Goal: Task Accomplishment & Management: Complete application form

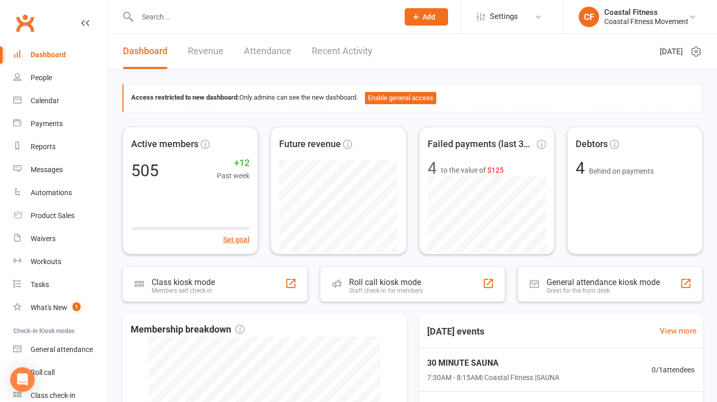
click at [219, 58] on link "Revenue" at bounding box center [206, 51] width 36 height 35
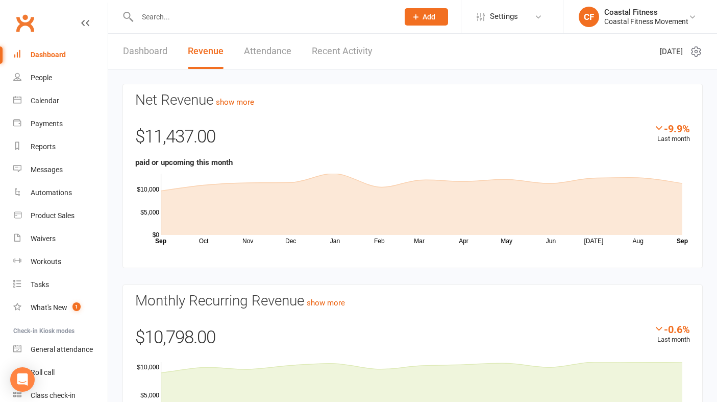
click at [149, 54] on link "Dashboard" at bounding box center [145, 51] width 44 height 35
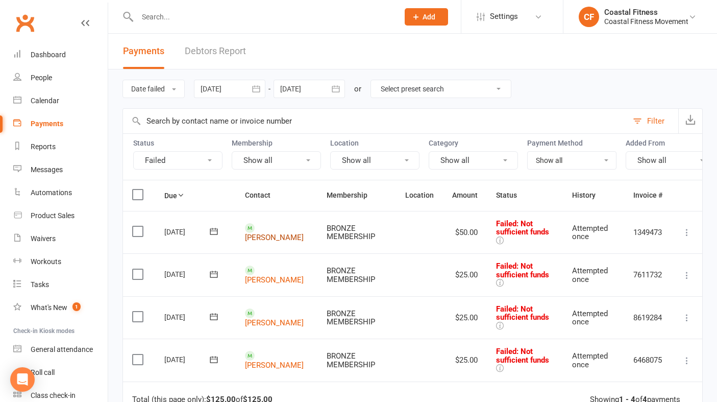
click at [266, 233] on link "[PERSON_NAME]" at bounding box center [274, 237] width 59 height 9
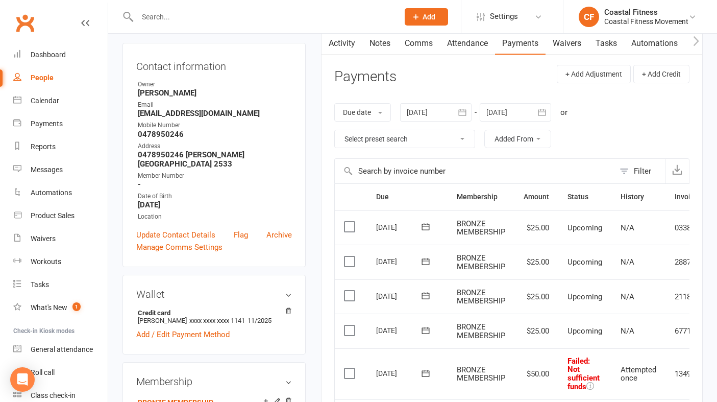
scroll to position [76, 0]
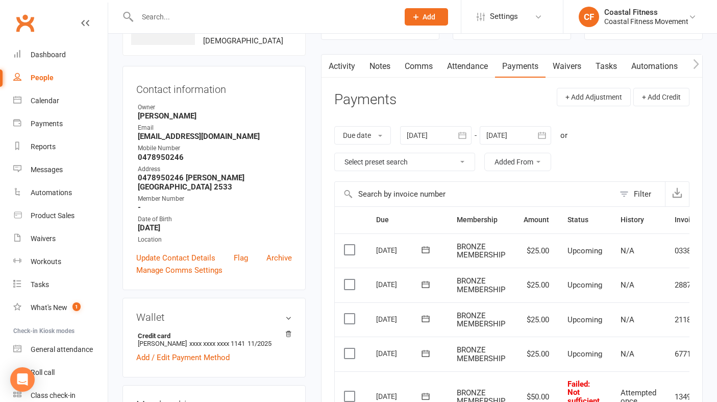
click at [419, 66] on link "Comms" at bounding box center [419, 66] width 42 height 23
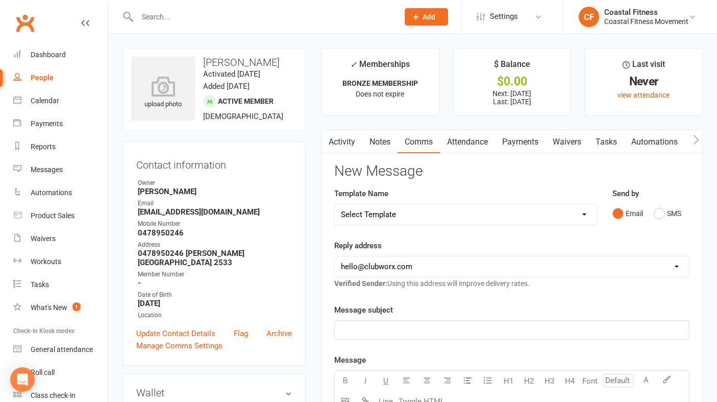
click at [343, 146] on link "Activity" at bounding box center [342, 141] width 41 height 23
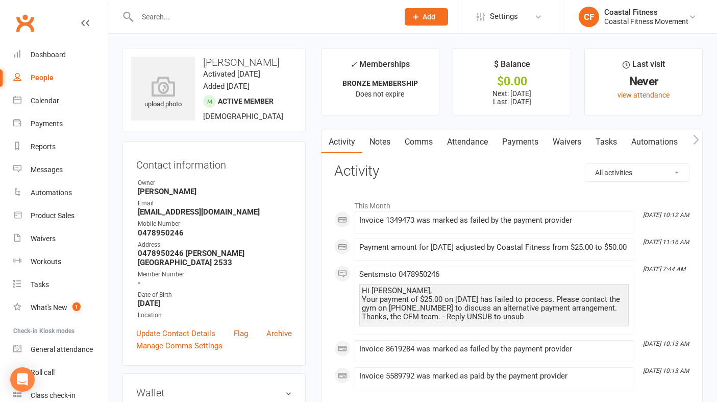
click at [419, 137] on link "Comms" at bounding box center [419, 141] width 42 height 23
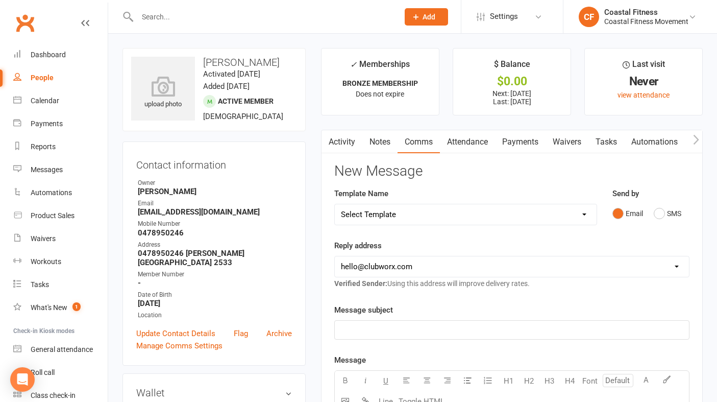
click at [507, 148] on link "Payments" at bounding box center [520, 141] width 51 height 23
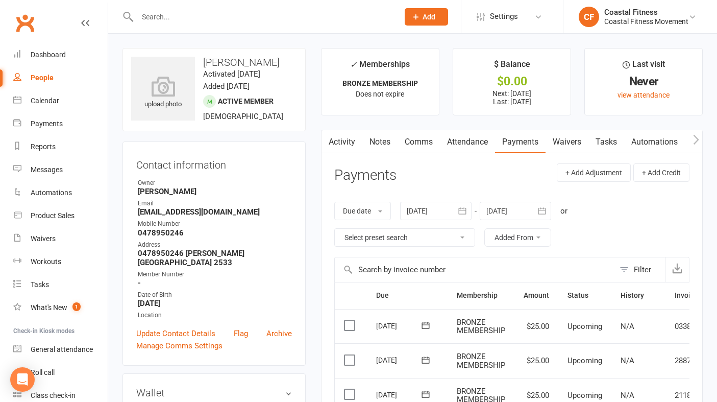
click at [426, 141] on link "Comms" at bounding box center [419, 141] width 42 height 23
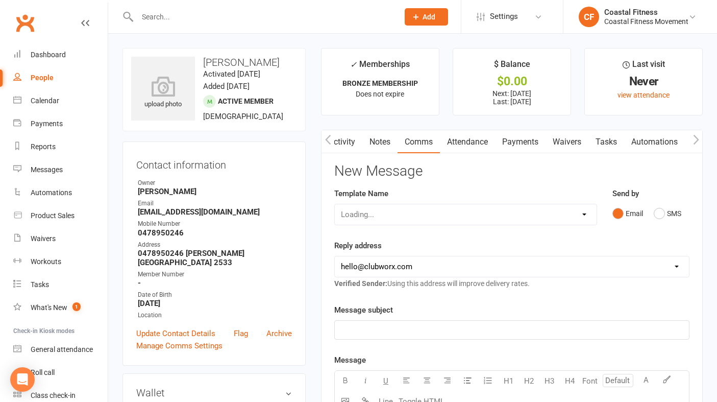
scroll to position [0, 1]
click at [552, 211] on select "Select Template [Email] CFM 7 day trial [SMS] Failure to scan FP [Email] It's t…" at bounding box center [466, 214] width 262 height 20
select select "3"
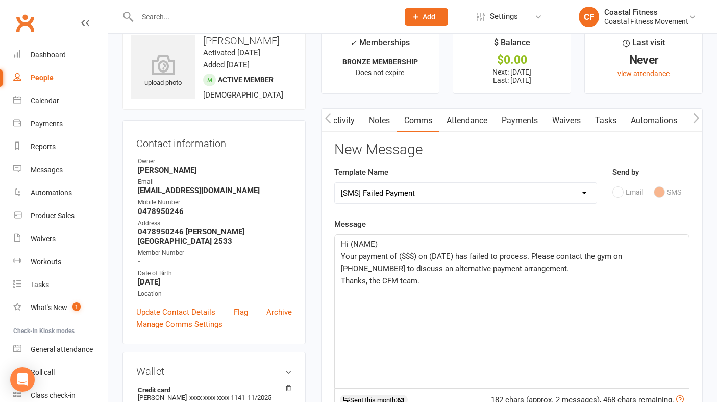
scroll to position [29, 0]
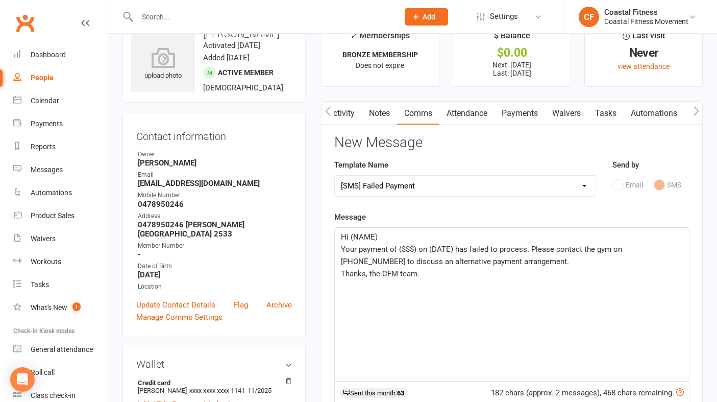
click at [393, 237] on p "Hi (NAME)" at bounding box center [512, 237] width 342 height 12
click at [417, 250] on span "Your payment of ($$$) on (DATE) has failed to process. Please contact the gym o…" at bounding box center [482, 254] width 283 height 21
click at [447, 247] on span "Your payment of $50 on (DATE) has failed to process. Please contact the gym on …" at bounding box center [480, 254] width 278 height 21
click at [554, 249] on span "Your payment of $50 on [DATE] has failed to process. Please contact the gym on …" at bounding box center [512, 254] width 343 height 21
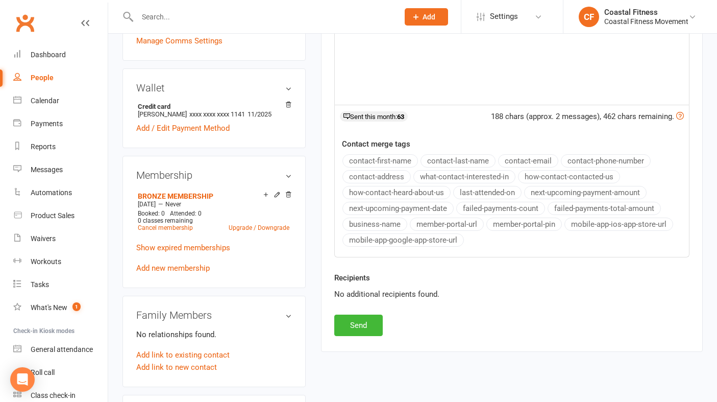
scroll to position [315, 0]
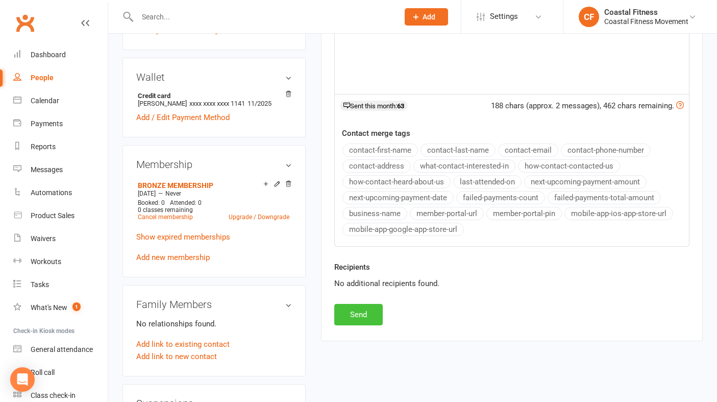
click at [361, 317] on button "Send" at bounding box center [358, 314] width 48 height 21
select select
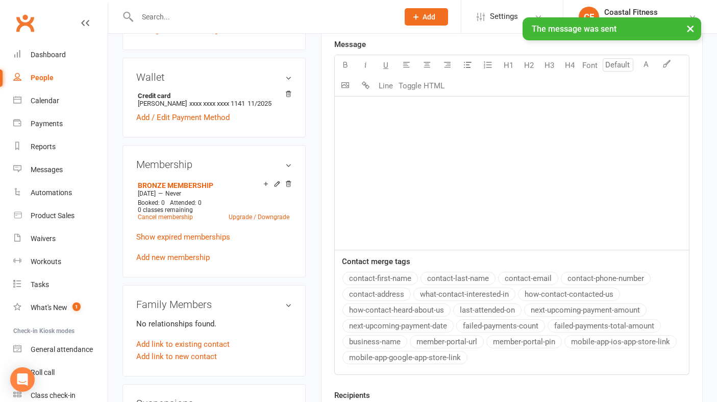
scroll to position [0, 0]
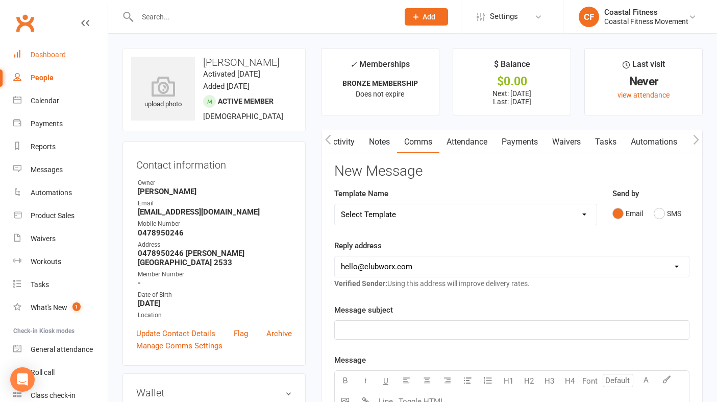
click at [46, 56] on div "Dashboard" at bounding box center [48, 55] width 35 height 8
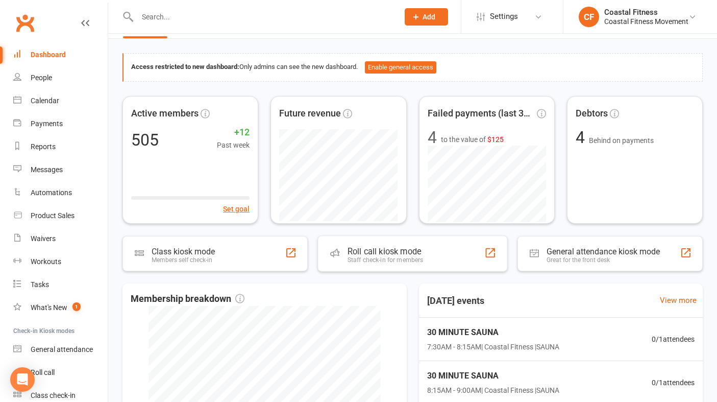
scroll to position [31, 0]
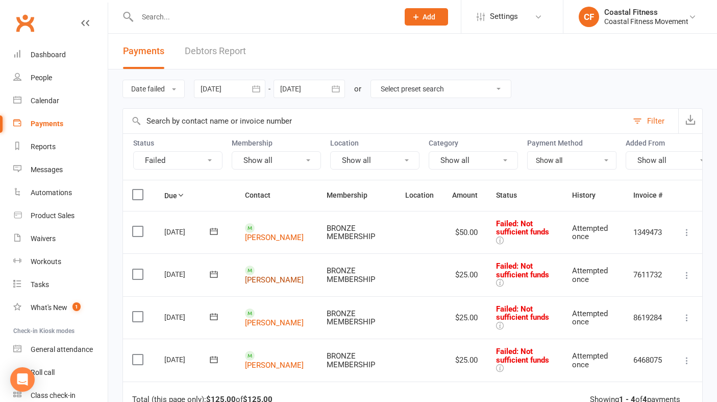
click at [260, 275] on link "[PERSON_NAME]" at bounding box center [274, 279] width 59 height 9
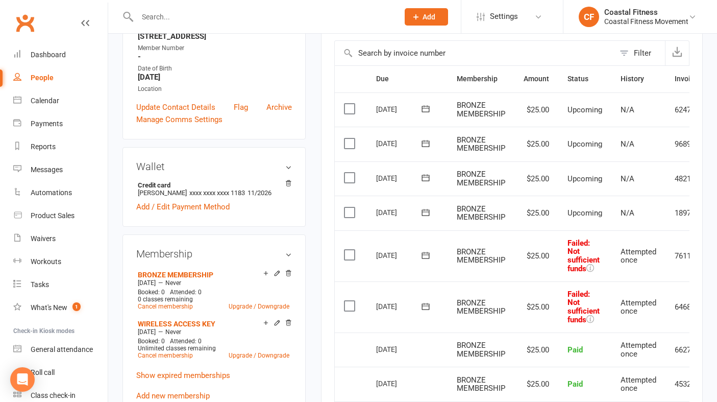
scroll to position [0, 56]
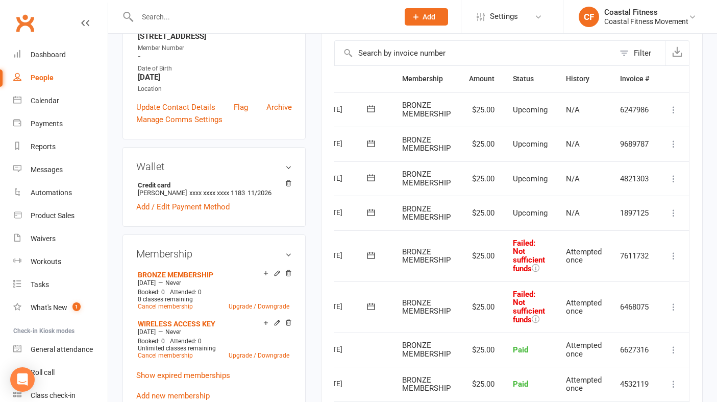
click at [674, 210] on icon at bounding box center [674, 213] width 10 height 10
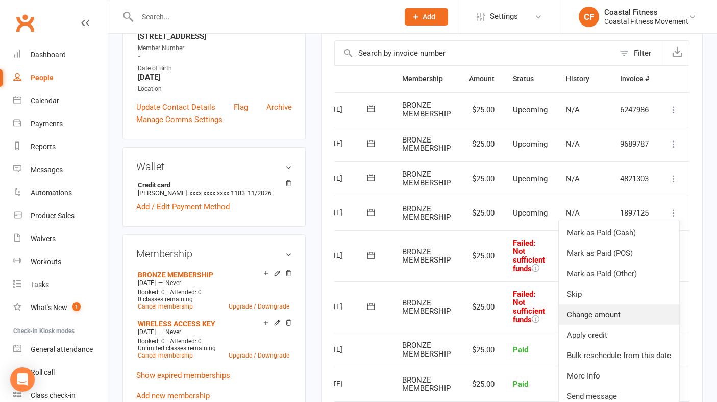
click at [595, 309] on link "Change amount" at bounding box center [619, 314] width 120 height 20
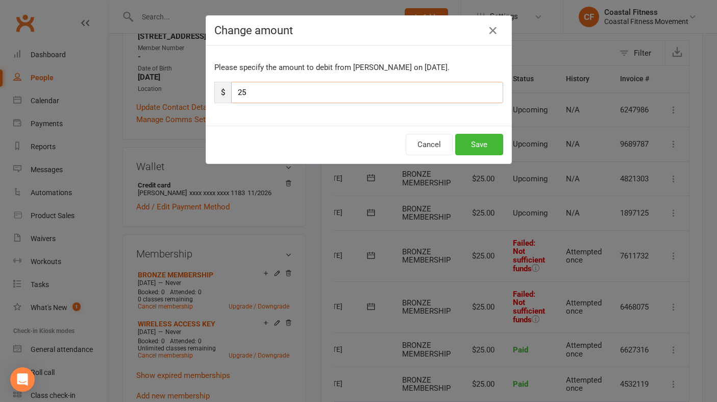
click at [270, 92] on input "25" at bounding box center [367, 92] width 272 height 21
type input "2"
type input "8"
type input "75"
click at [471, 146] on button "Save" at bounding box center [479, 144] width 48 height 21
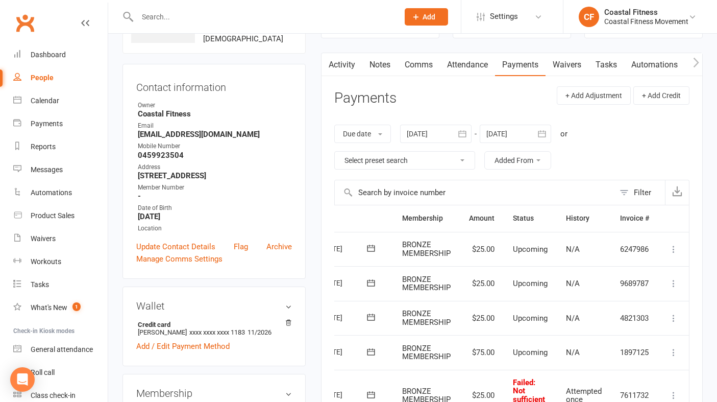
scroll to position [0, 0]
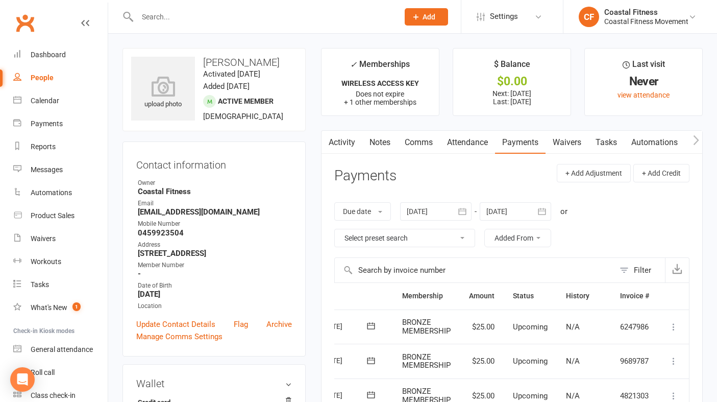
click at [420, 141] on link "Comms" at bounding box center [419, 142] width 42 height 23
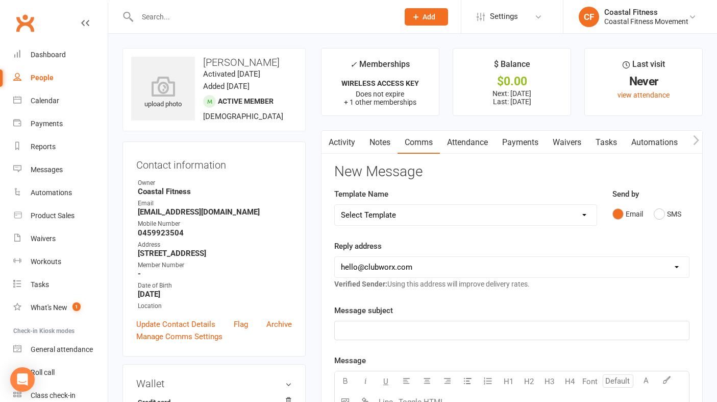
click at [525, 144] on link "Payments" at bounding box center [520, 142] width 51 height 23
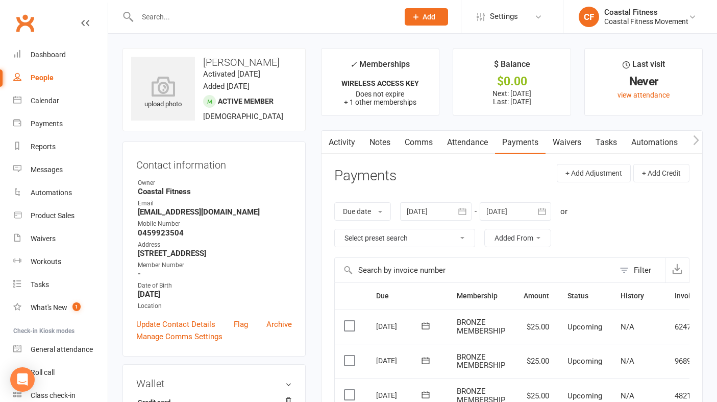
click at [421, 135] on link "Comms" at bounding box center [419, 142] width 42 height 23
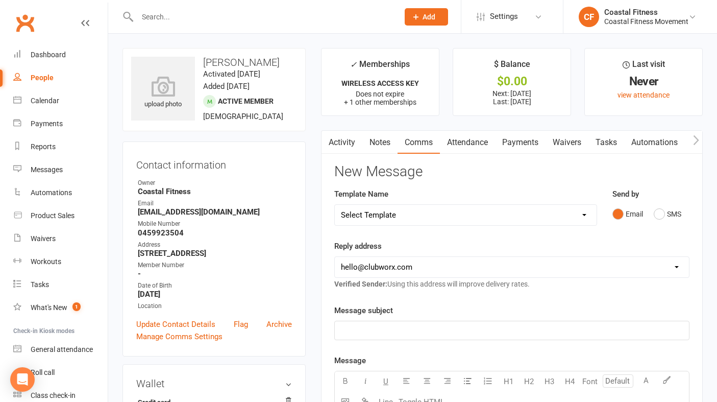
click at [555, 218] on select "Select Template [Email] CFM 7 day trial [SMS] Failure to scan FP [Email] It's t…" at bounding box center [466, 215] width 262 height 20
select select "3"
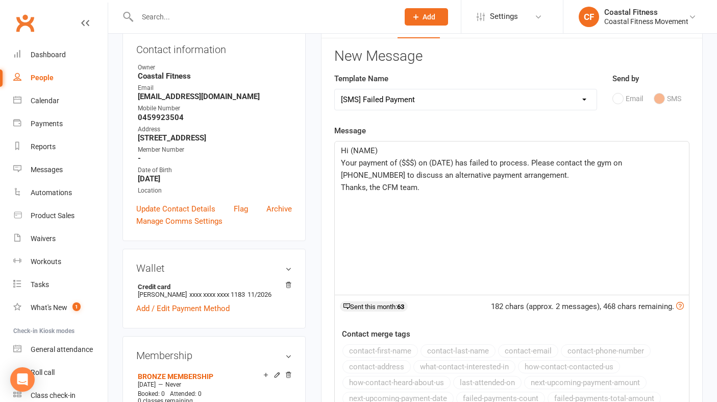
scroll to position [126, 0]
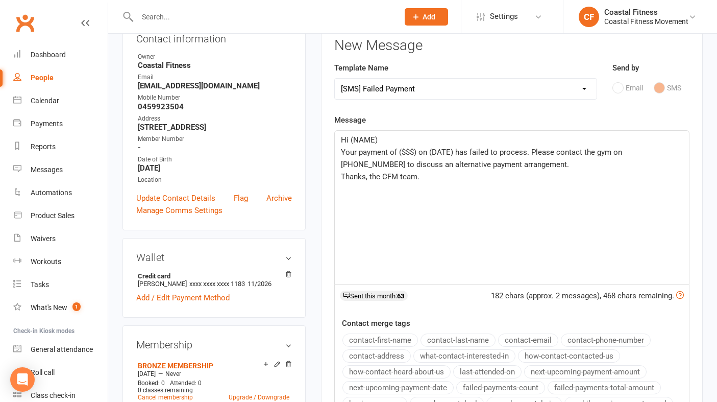
click at [388, 136] on p "Hi (NAME)" at bounding box center [512, 140] width 342 height 12
click at [416, 153] on span "Your payment of ($$$) on (DATE) has failed to process. Please contact the gym o…" at bounding box center [482, 158] width 283 height 21
click at [448, 153] on span "Your payment of $25 on (DATE) has failed to process. Please contact the gym on …" at bounding box center [480, 158] width 278 height 21
click at [553, 152] on span "Your payment of $25 on [DATE] has failed to process. Please contact the gym on …" at bounding box center [512, 158] width 343 height 21
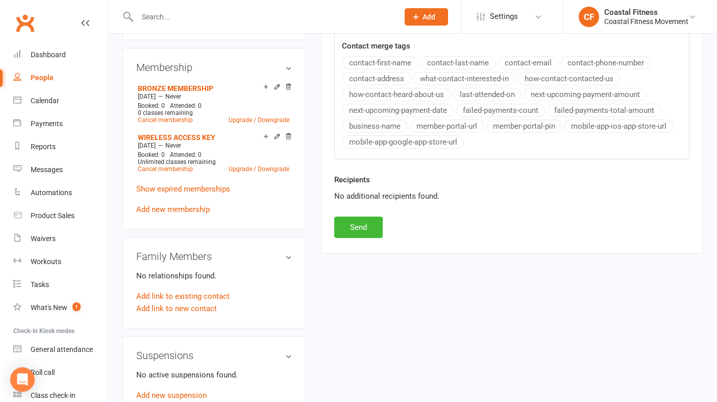
scroll to position [411, 0]
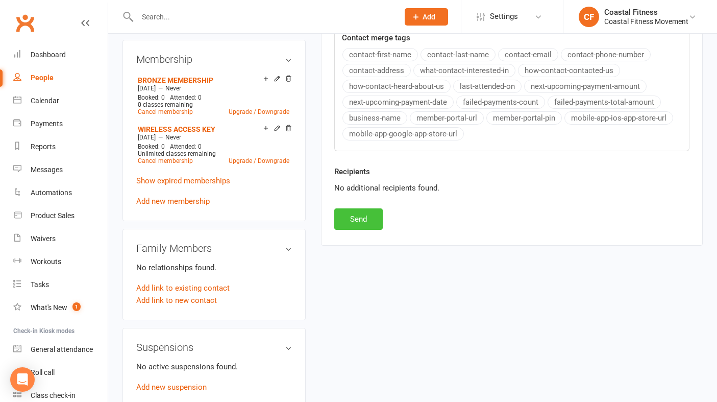
click at [361, 220] on button "Send" at bounding box center [358, 218] width 48 height 21
select select
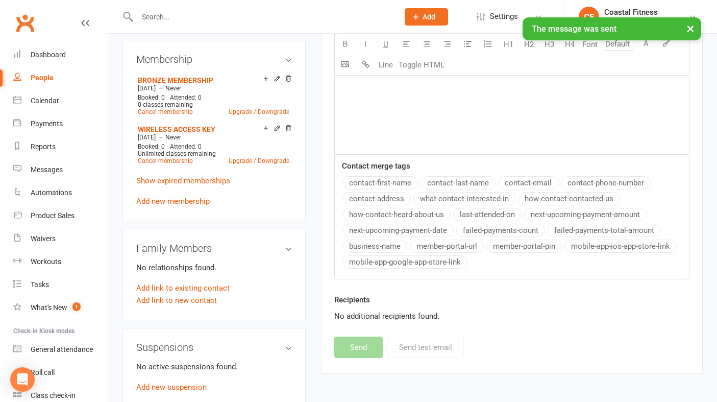
scroll to position [0, 0]
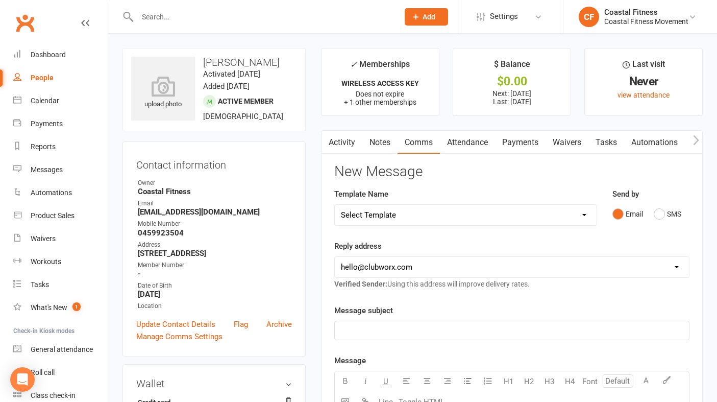
click at [153, 20] on input "text" at bounding box center [262, 17] width 257 height 14
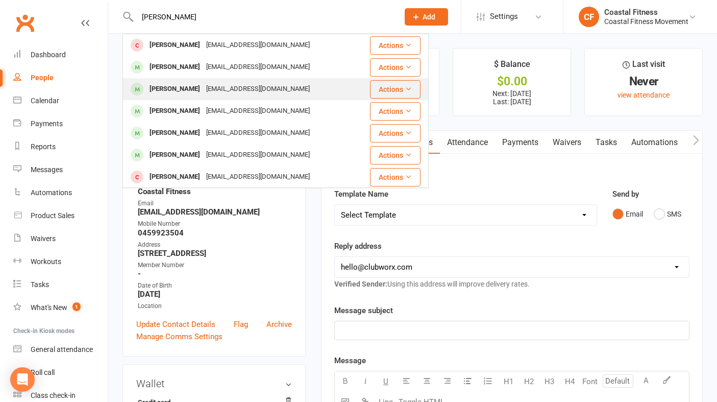
type input "[PERSON_NAME]"
click at [165, 94] on div "[PERSON_NAME]" at bounding box center [174, 89] width 57 height 15
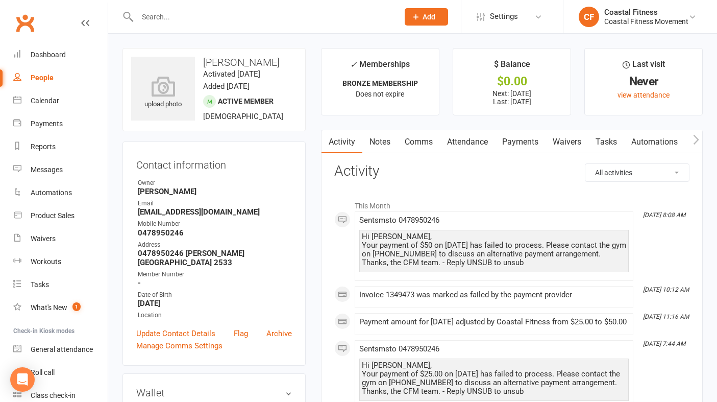
click at [522, 141] on link "Payments" at bounding box center [520, 141] width 51 height 23
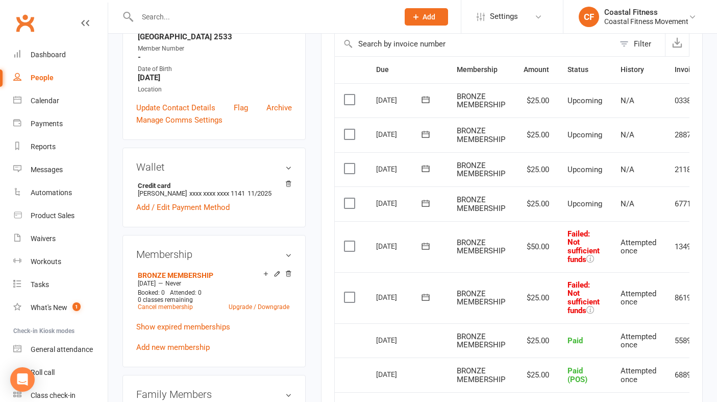
scroll to position [0, 56]
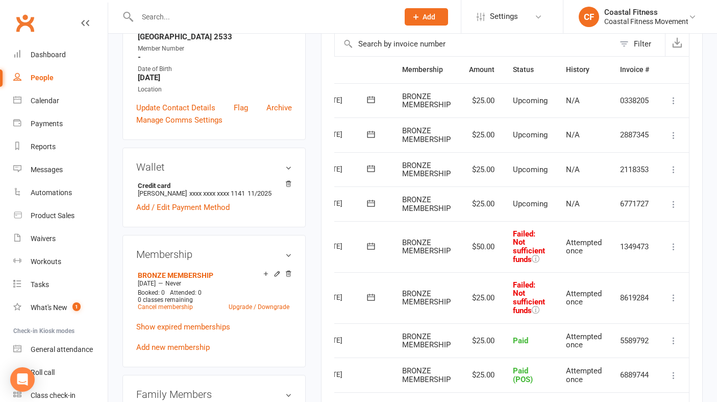
click at [673, 205] on icon at bounding box center [674, 204] width 10 height 10
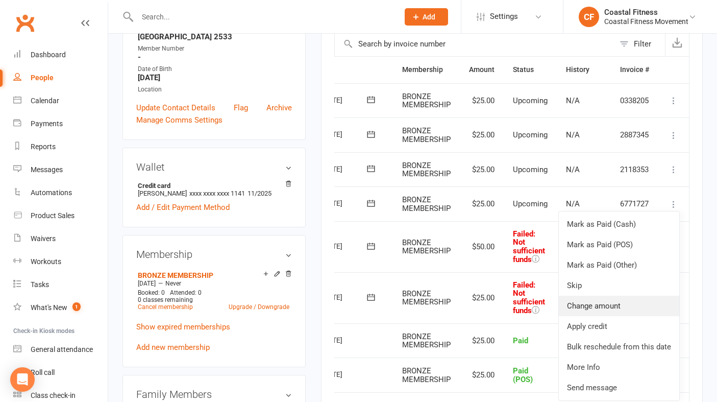
click at [613, 306] on link "Change amount" at bounding box center [619, 306] width 120 height 20
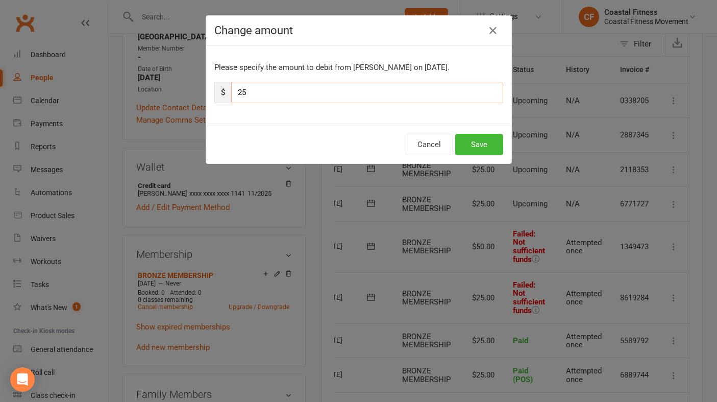
click at [301, 90] on input "25" at bounding box center [367, 92] width 272 height 21
type input "2"
type input "75"
click at [476, 144] on button "Save" at bounding box center [479, 144] width 48 height 21
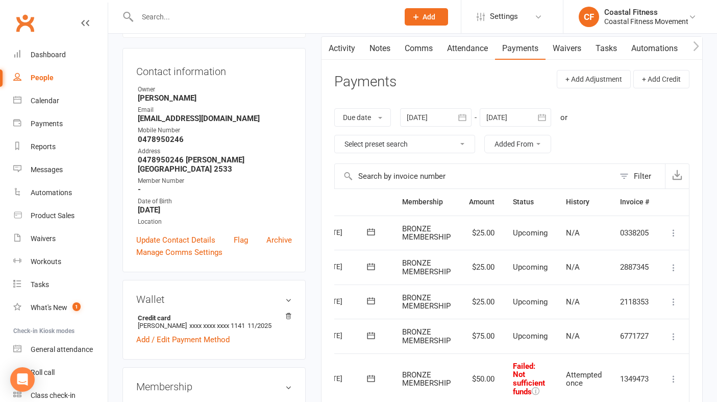
scroll to position [0, 0]
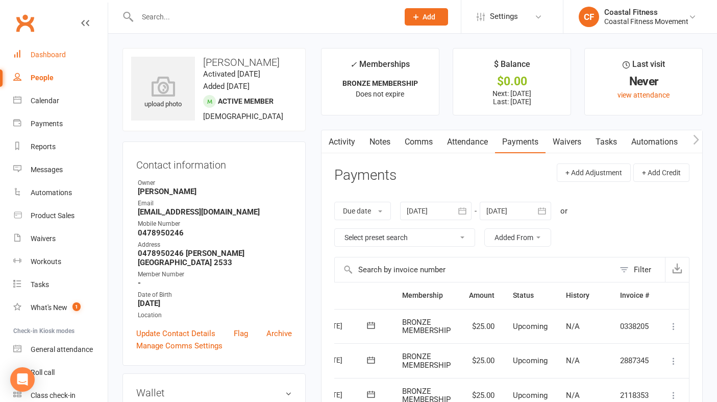
click at [50, 55] on div "Dashboard" at bounding box center [48, 55] width 35 height 8
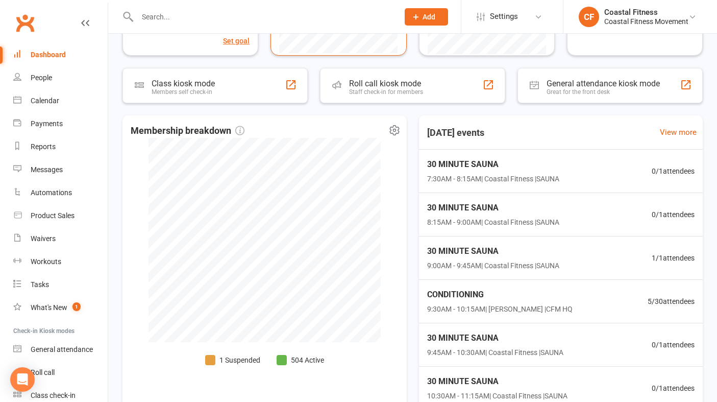
scroll to position [259, 0]
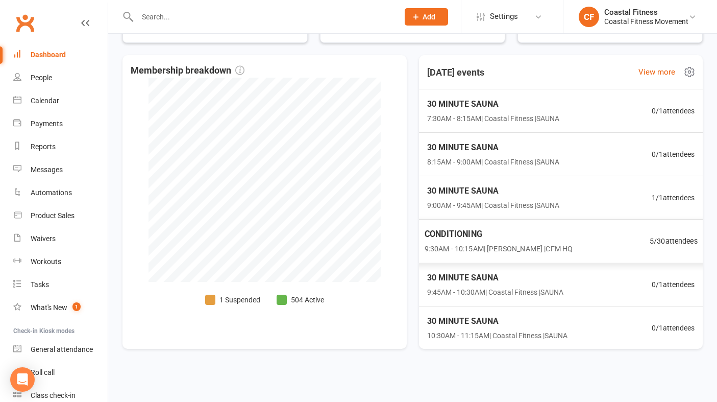
click at [476, 248] on span "9:30AM - 10:15AM | [PERSON_NAME] | CFM HQ" at bounding box center [498, 249] width 149 height 12
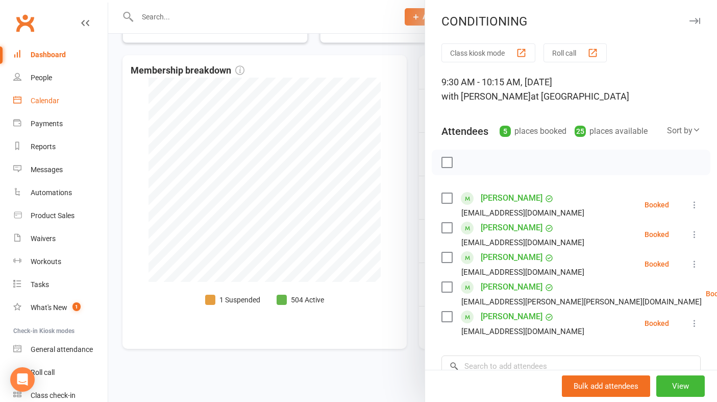
click at [54, 99] on div "Calendar" at bounding box center [45, 100] width 29 height 8
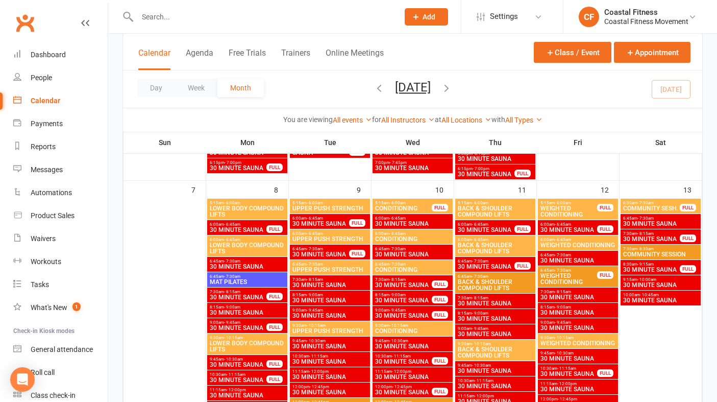
scroll to position [392, 0]
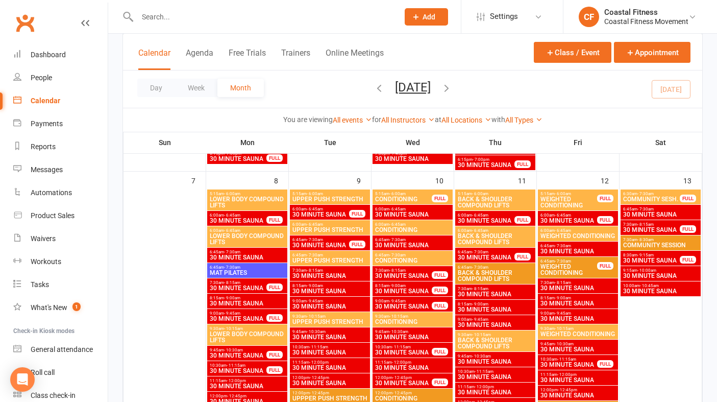
click at [230, 269] on span "MAT PILATES" at bounding box center [247, 272] width 76 height 6
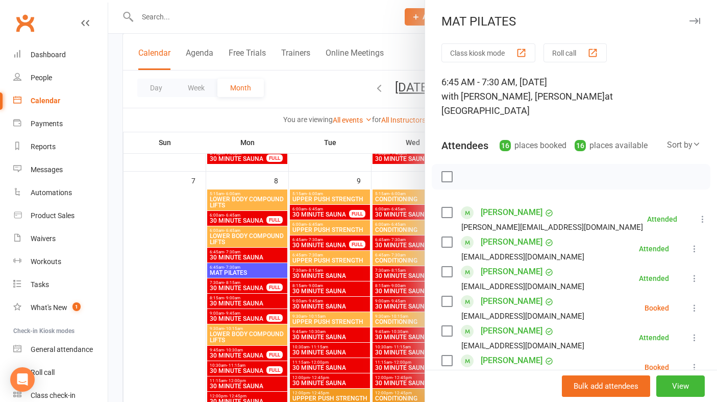
click at [694, 20] on icon "button" at bounding box center [695, 21] width 11 height 6
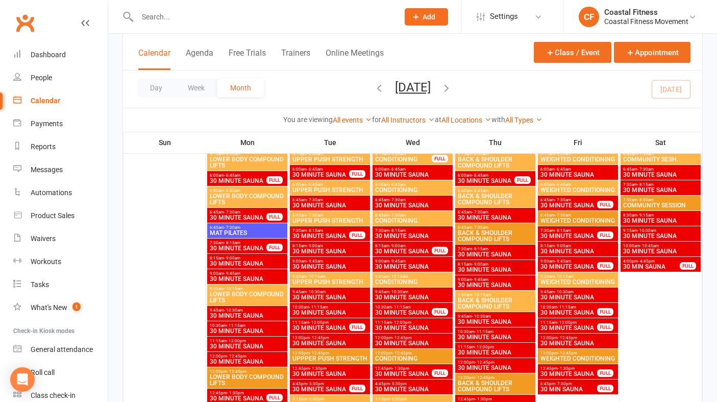
scroll to position [83, 0]
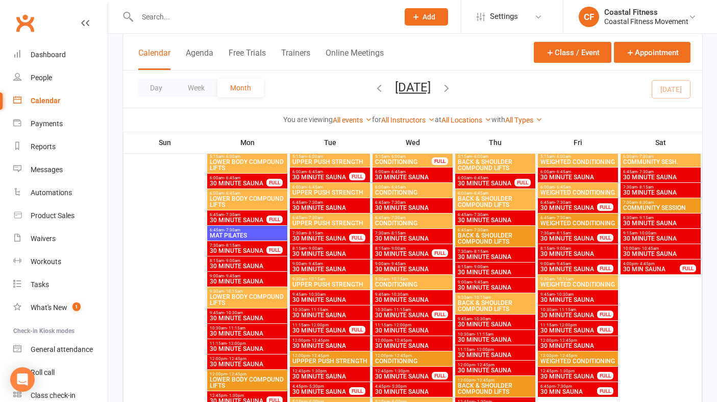
click at [239, 239] on div "6:45am - 7:30am MAT PILATES" at bounding box center [247, 233] width 80 height 15
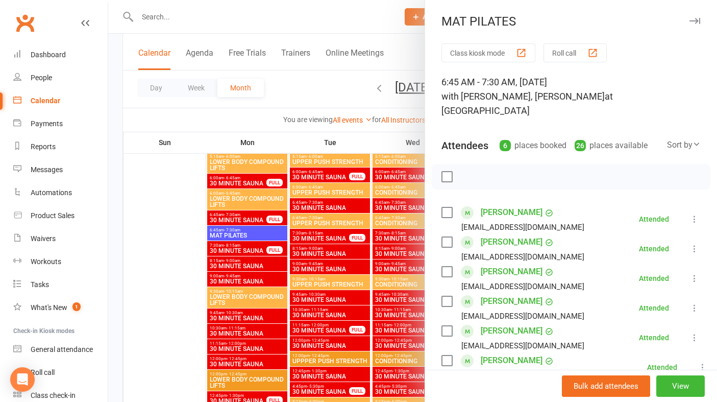
click at [695, 16] on button "button" at bounding box center [695, 21] width 12 height 12
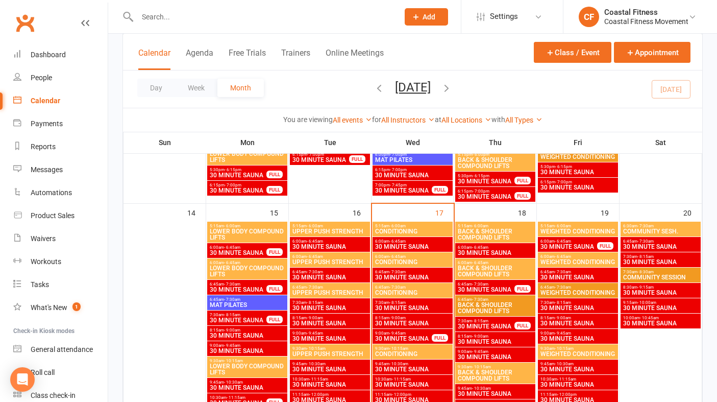
scroll to position [708, 0]
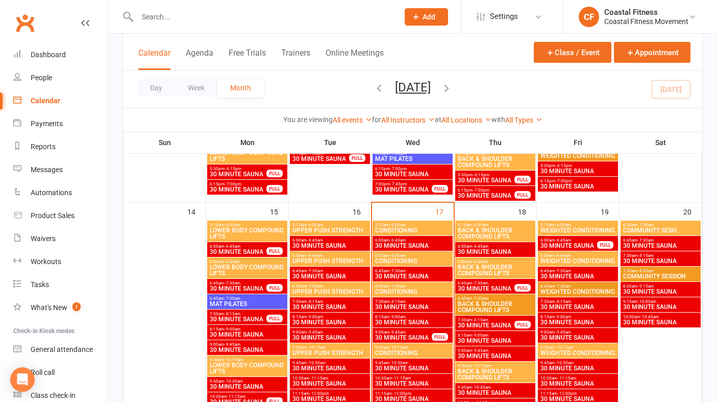
click at [261, 301] on span "MAT PILATES" at bounding box center [247, 304] width 76 height 6
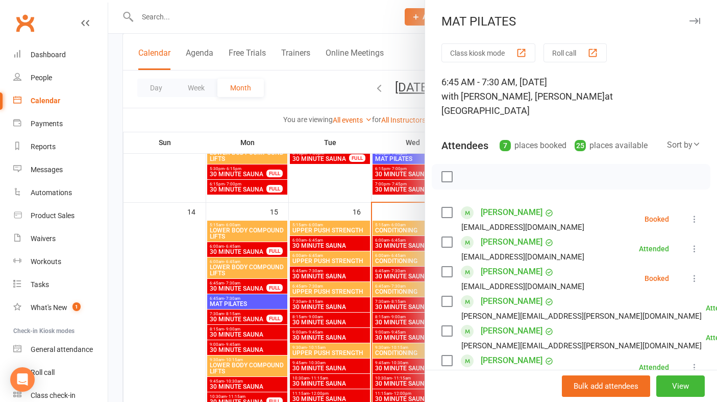
click at [693, 22] on icon "button" at bounding box center [695, 21] width 11 height 6
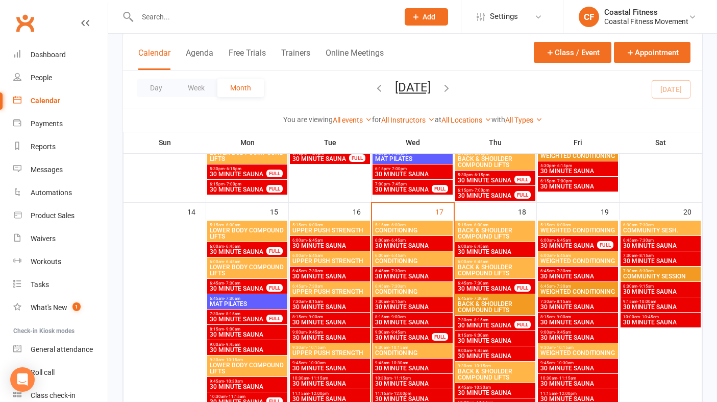
click at [161, 18] on input "text" at bounding box center [262, 17] width 257 height 14
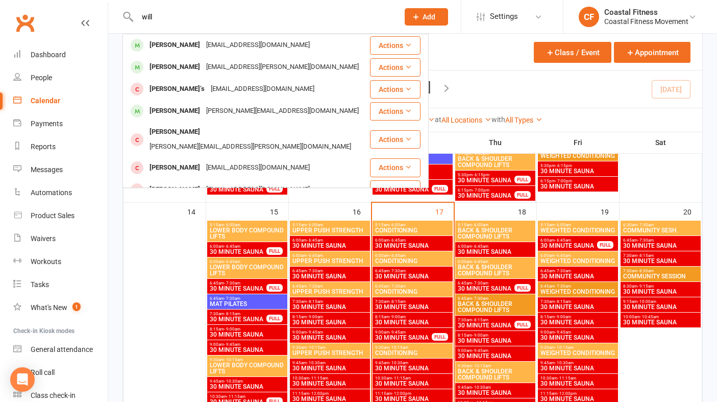
click at [167, 11] on input "will" at bounding box center [262, 17] width 257 height 14
click at [171, 18] on input "will" at bounding box center [262, 17] width 257 height 14
type input "w"
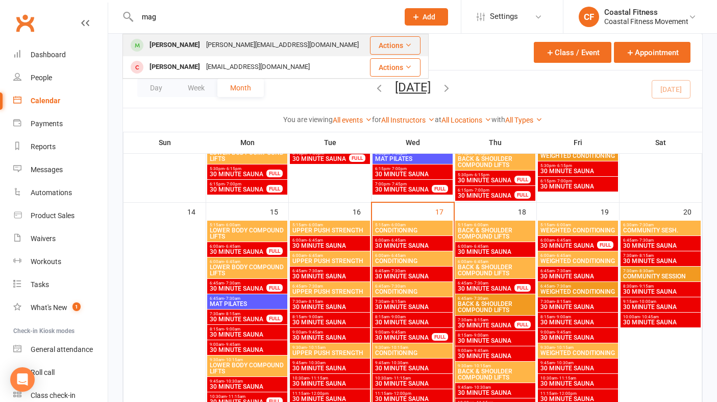
type input "mag"
click at [175, 40] on div "[PERSON_NAME]" at bounding box center [174, 45] width 57 height 15
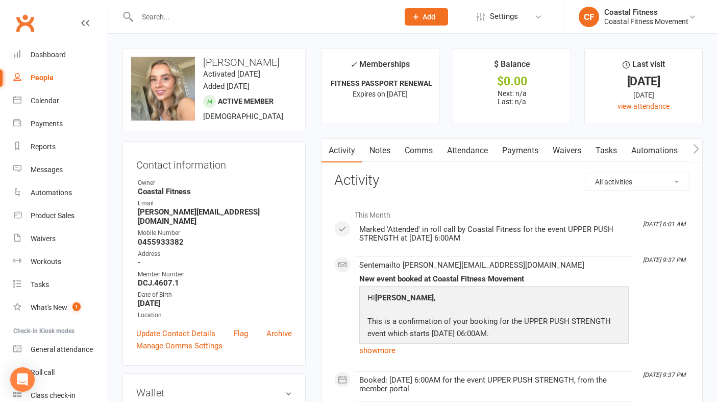
click at [182, 15] on input "text" at bounding box center [262, 17] width 257 height 14
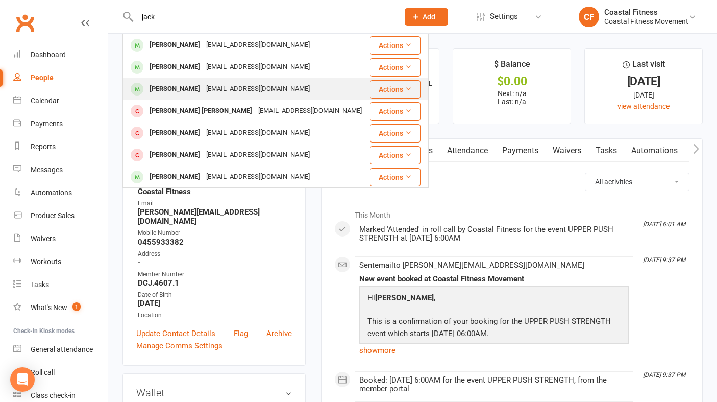
type input "jack"
click at [192, 89] on div "[PERSON_NAME]" at bounding box center [174, 89] width 57 height 15
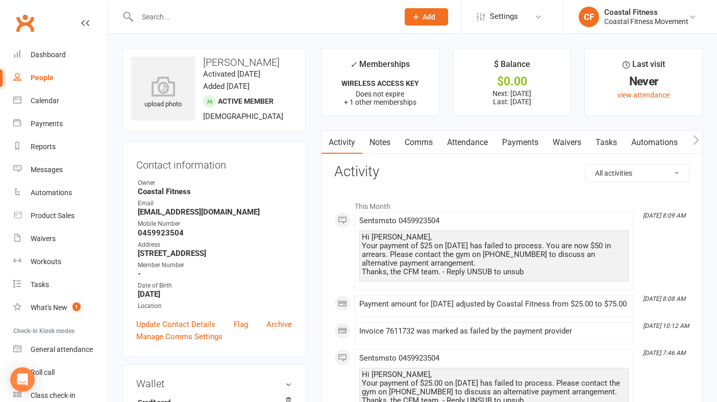
click at [528, 143] on link "Payments" at bounding box center [520, 142] width 51 height 23
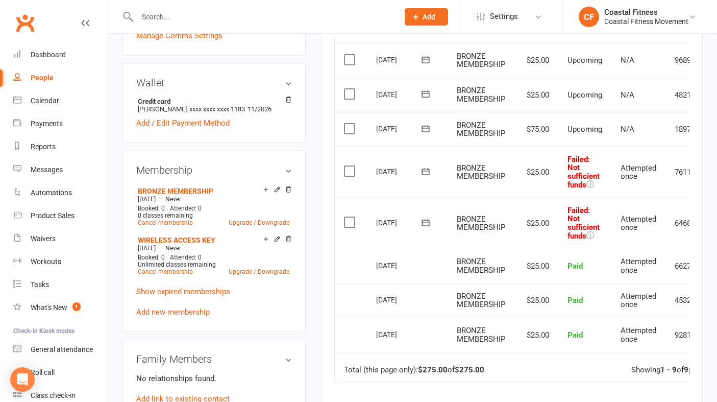
scroll to position [0, 56]
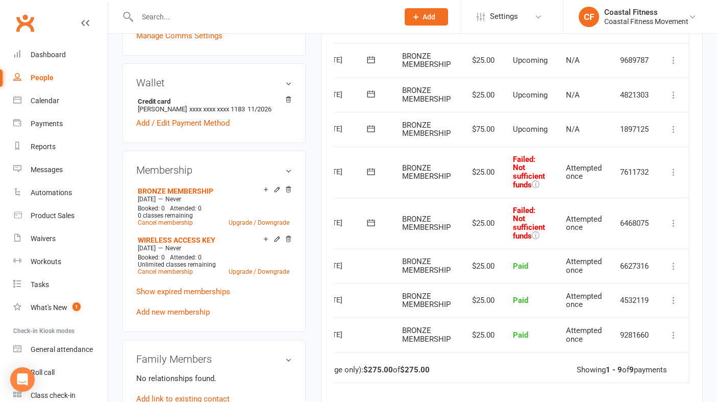
click at [674, 126] on icon at bounding box center [674, 129] width 10 height 10
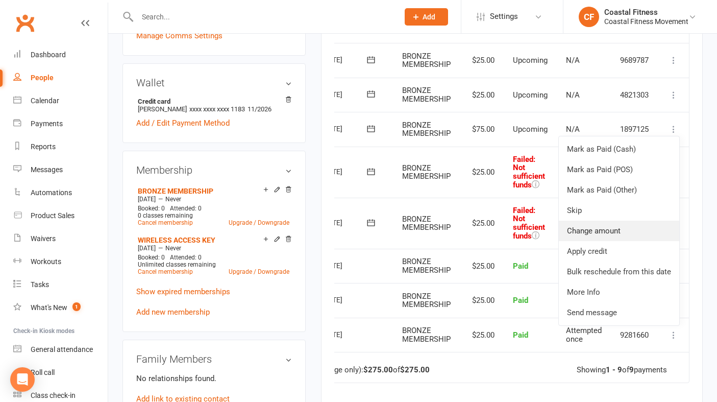
click at [598, 234] on link "Change amount" at bounding box center [619, 230] width 120 height 20
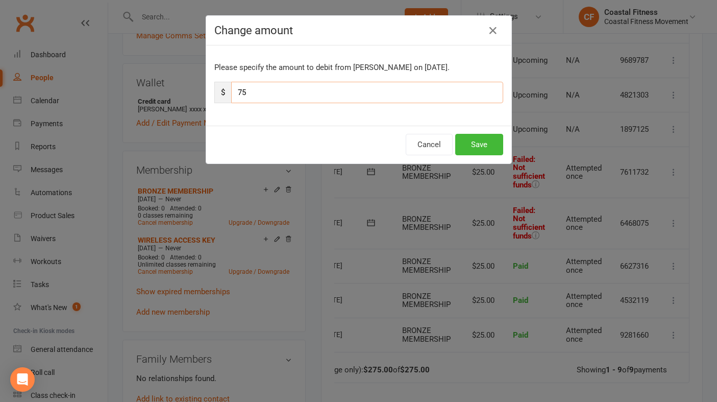
click at [266, 91] on input "75" at bounding box center [367, 92] width 272 height 21
type input "7"
type input "50"
click at [475, 145] on button "Save" at bounding box center [479, 144] width 48 height 21
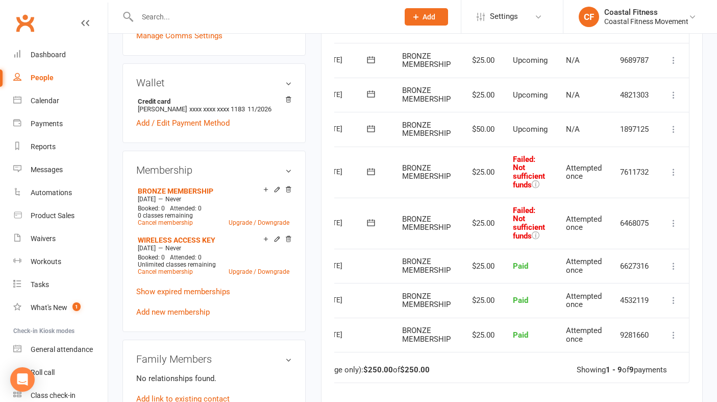
click at [673, 170] on icon at bounding box center [674, 172] width 10 height 10
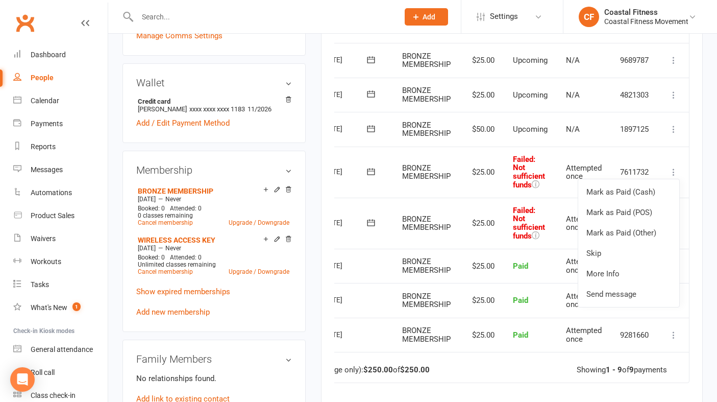
click at [606, 154] on td "Attempted once" at bounding box center [584, 171] width 54 height 51
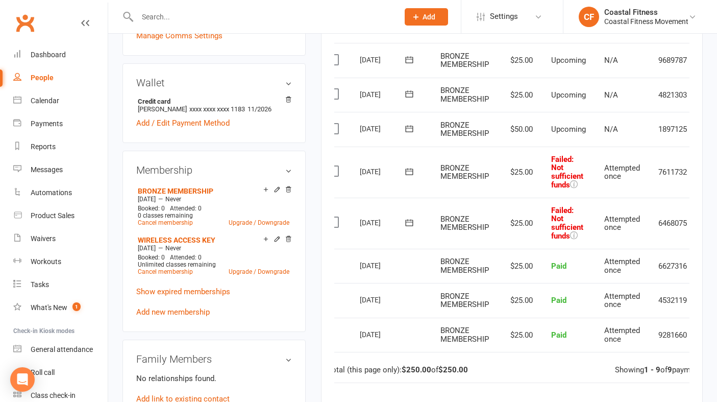
scroll to position [0, 0]
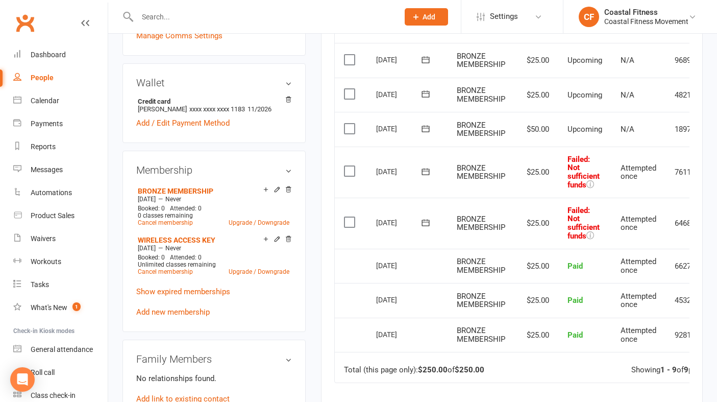
click at [423, 224] on icon at bounding box center [426, 222] width 10 height 10
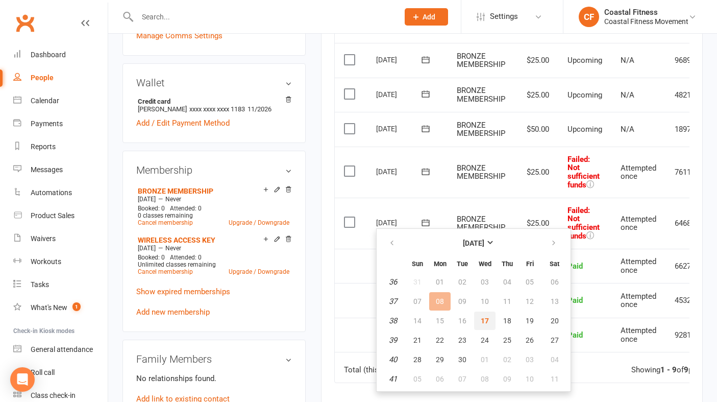
click at [485, 325] on button "17" at bounding box center [484, 320] width 21 height 18
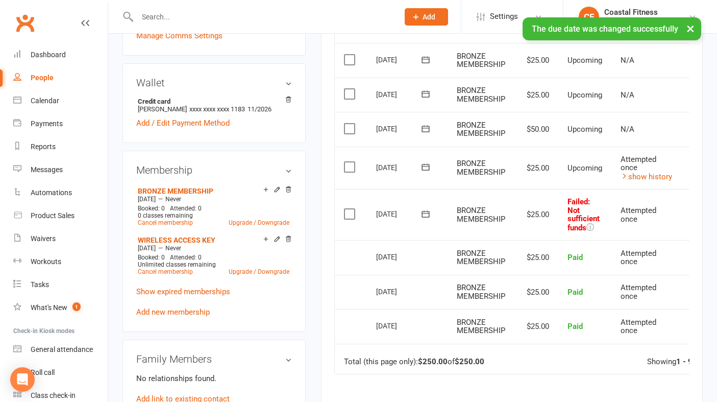
click at [422, 209] on icon at bounding box center [426, 214] width 10 height 10
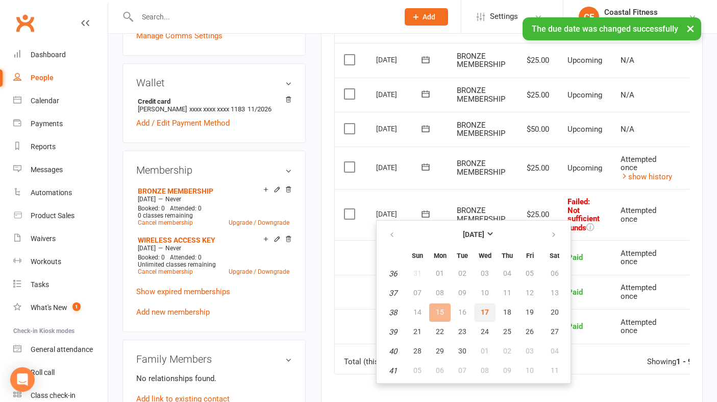
click at [485, 308] on span "17" at bounding box center [485, 312] width 8 height 8
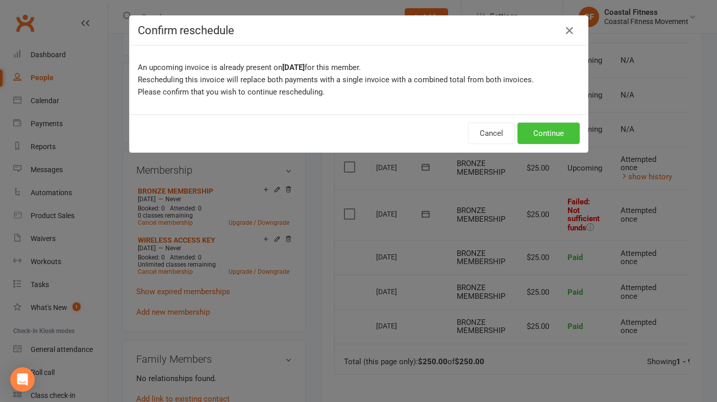
click at [547, 132] on button "Continue" at bounding box center [549, 132] width 62 height 21
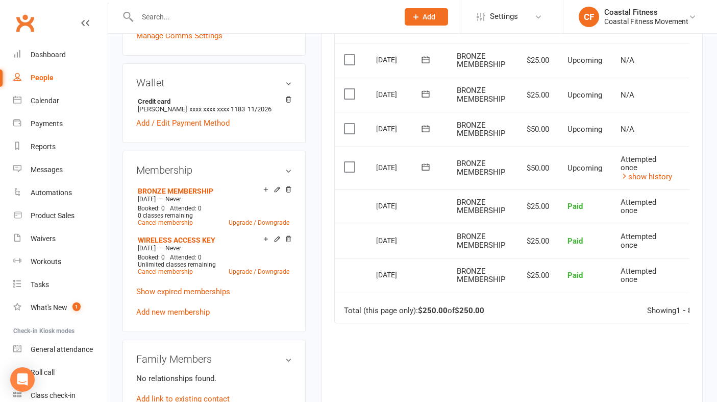
click at [429, 19] on span "Add" at bounding box center [429, 17] width 13 height 8
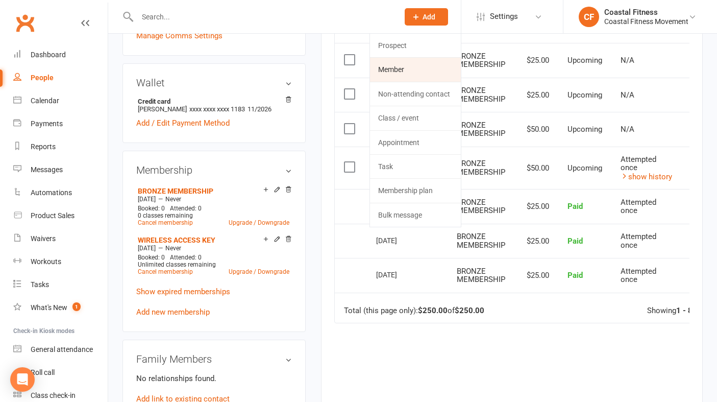
click at [408, 65] on link "Member" at bounding box center [415, 69] width 91 height 23
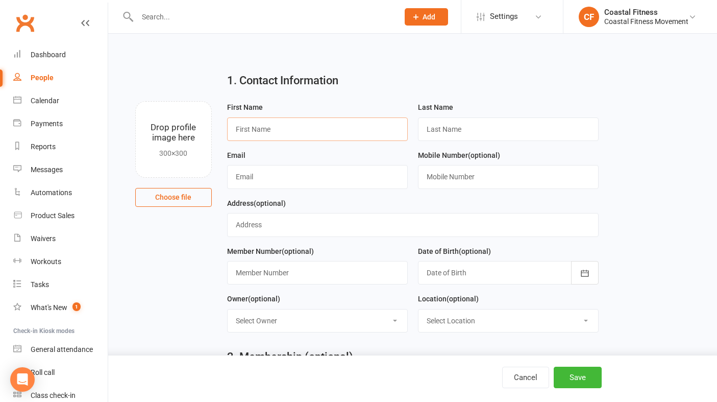
click at [266, 125] on input "text" at bounding box center [317, 128] width 181 height 23
type input "Angus"
type input "Skorulis"
click at [269, 173] on input "text" at bounding box center [317, 176] width 181 height 23
click at [308, 179] on input "[EMAIL_ADDRESS]..com" at bounding box center [317, 176] width 181 height 23
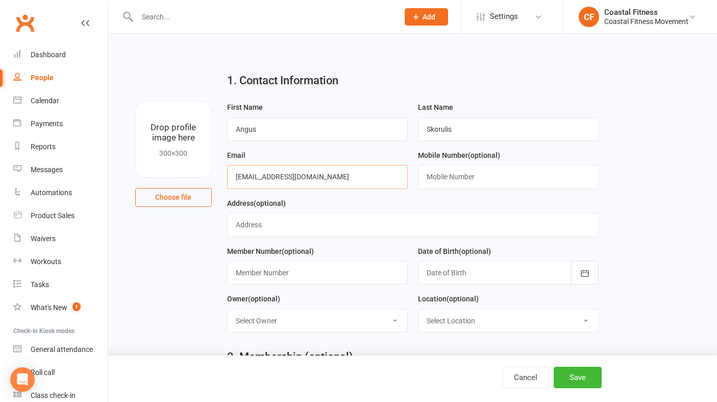
type input "[EMAIL_ADDRESS][DOMAIN_NAME]"
click at [475, 182] on input "text" at bounding box center [508, 176] width 181 height 23
type input "0411348306"
click at [315, 275] on input "text" at bounding box center [317, 272] width 181 height 23
click at [594, 280] on button "button" at bounding box center [585, 272] width 28 height 23
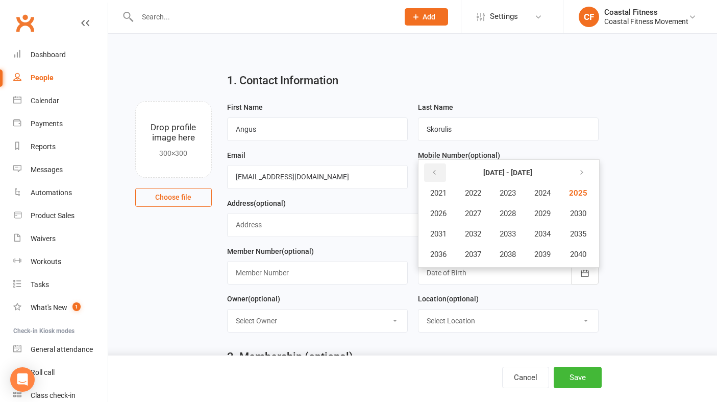
click at [437, 175] on icon "button" at bounding box center [434, 172] width 7 height 8
click at [514, 240] on button "1993" at bounding box center [508, 233] width 34 height 19
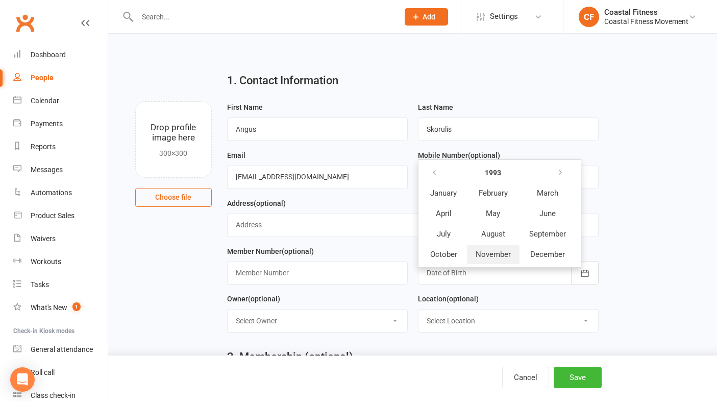
click at [501, 258] on span "November" at bounding box center [493, 254] width 35 height 9
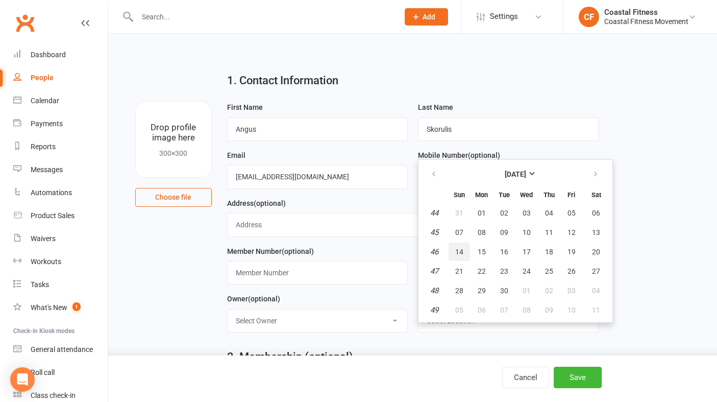
click at [460, 252] on span "14" at bounding box center [459, 252] width 8 height 8
type input "[DATE]"
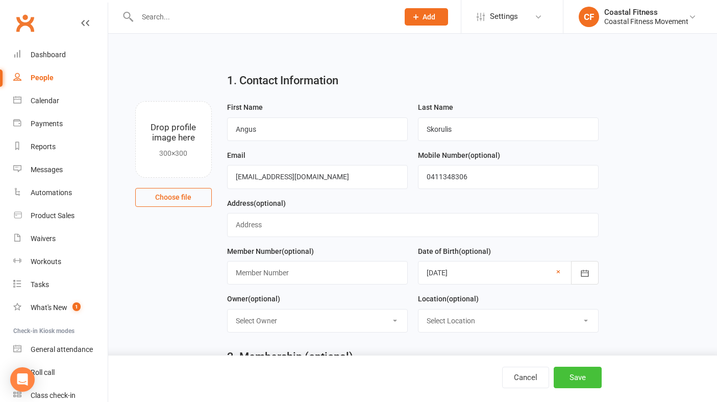
click at [584, 376] on button "Save" at bounding box center [578, 376] width 48 height 21
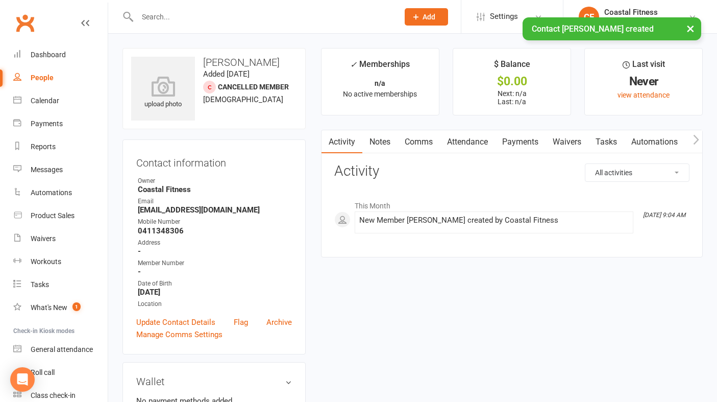
click at [565, 140] on link "Waivers" at bounding box center [567, 141] width 43 height 23
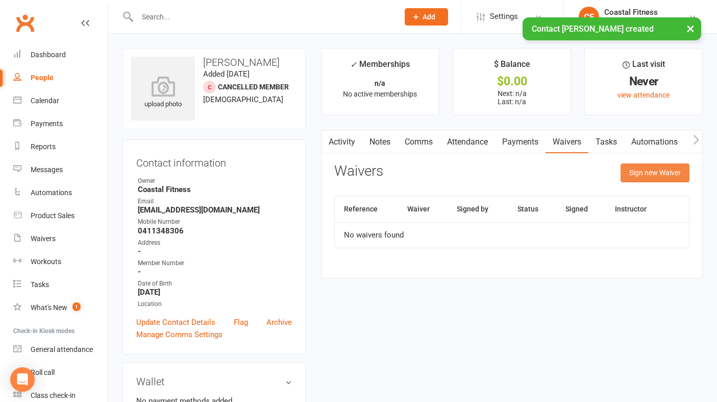
click at [660, 168] on button "Sign new Waiver" at bounding box center [655, 172] width 69 height 18
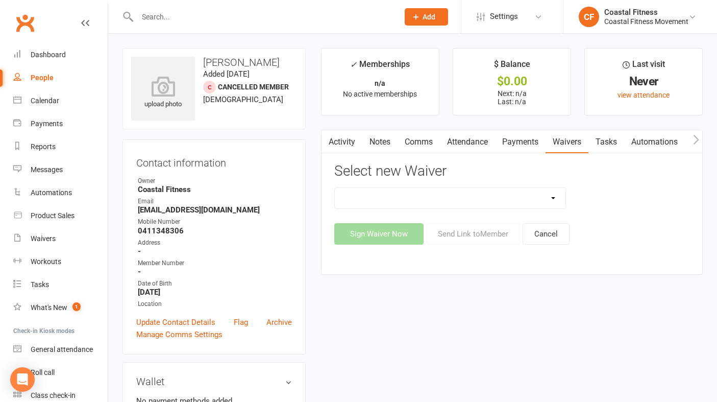
click at [553, 189] on select "5 x SAUNA PASS 7 DAY CASUAL PASS 7 DAY FREE TRIAL BRING A FRIEND FOR FREE BRONZ…" at bounding box center [450, 198] width 231 height 20
click at [526, 16] on link "Settings" at bounding box center [512, 16] width 71 height 23
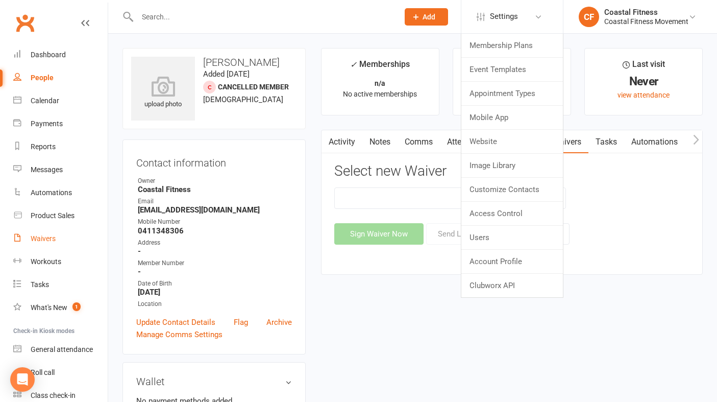
click at [39, 238] on div "Waivers" at bounding box center [43, 238] width 25 height 8
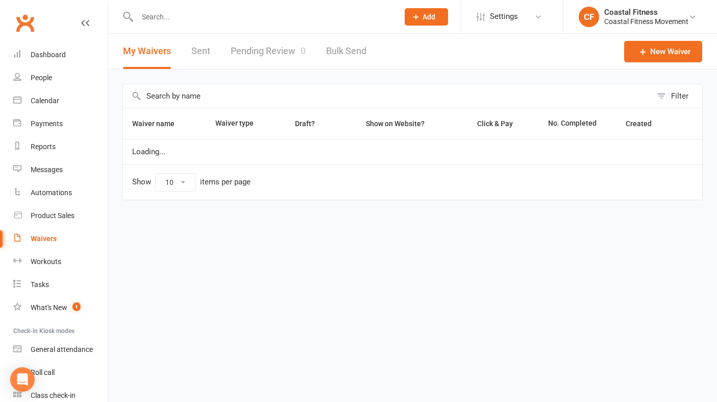
select select "25"
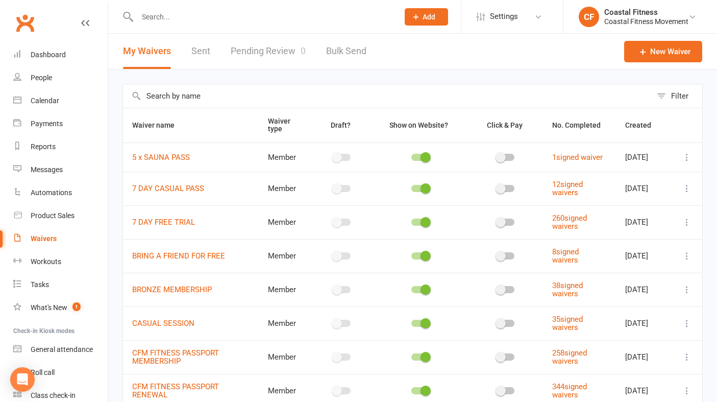
click at [207, 17] on input "text" at bounding box center [262, 17] width 257 height 14
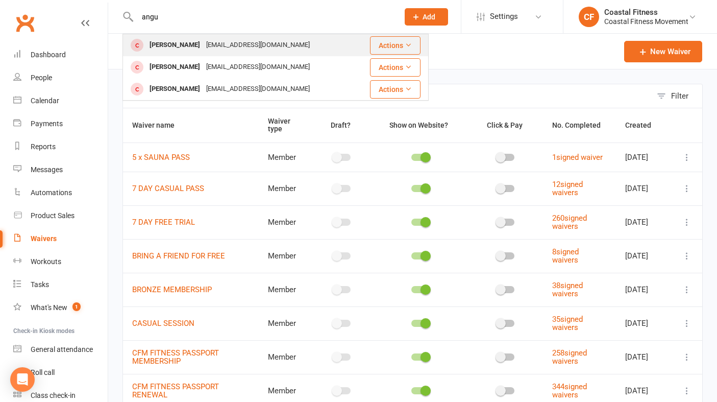
type input "angu"
click at [203, 43] on div "[EMAIL_ADDRESS][DOMAIN_NAME]" at bounding box center [258, 45] width 110 height 15
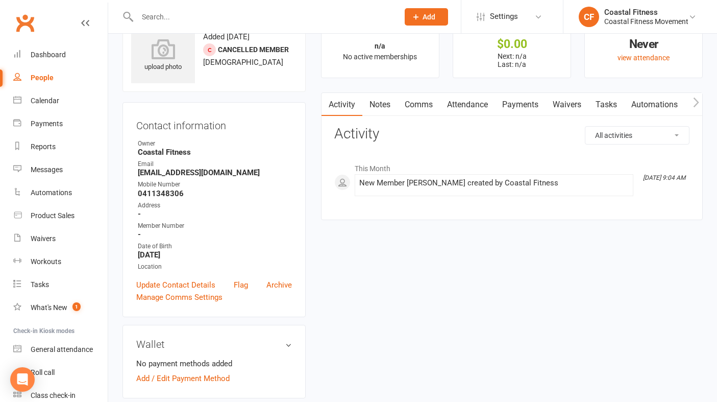
scroll to position [41, 0]
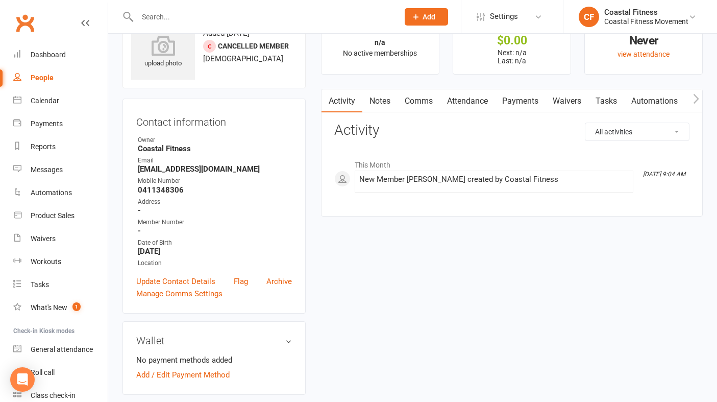
click at [570, 101] on link "Waivers" at bounding box center [567, 100] width 43 height 23
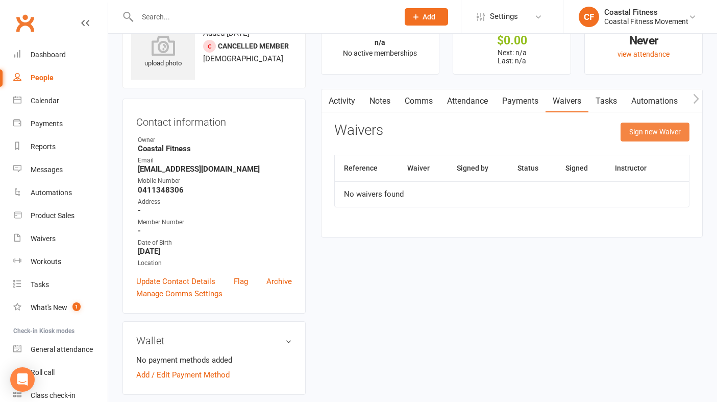
click at [658, 132] on button "Sign new Waiver" at bounding box center [655, 131] width 69 height 18
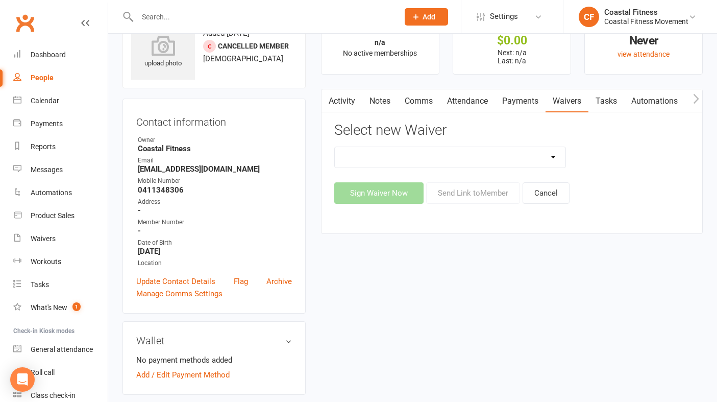
click at [539, 161] on select "5 x SAUNA PASS 7 DAY CASUAL PASS 7 DAY FREE TRIAL BRING A FRIEND FOR FREE BRONZ…" at bounding box center [450, 157] width 231 height 20
select select "3659"
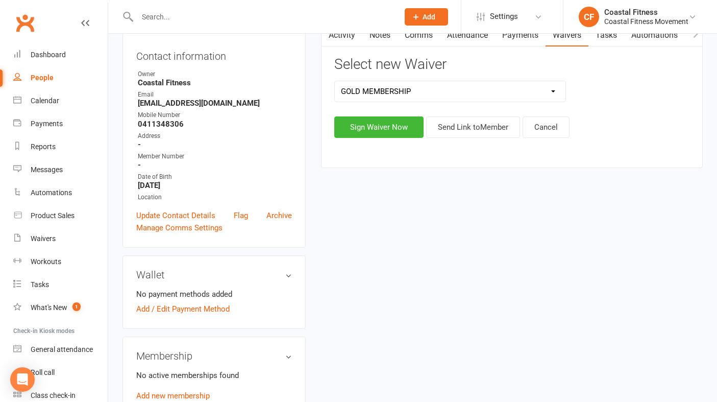
scroll to position [128, 0]
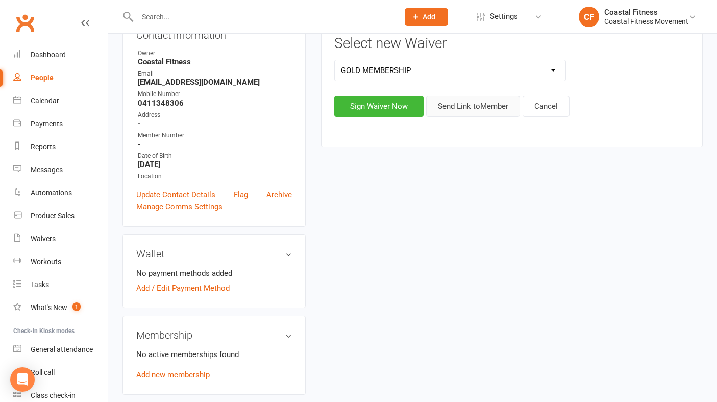
click at [473, 111] on button "Send Link to Member" at bounding box center [473, 105] width 94 height 21
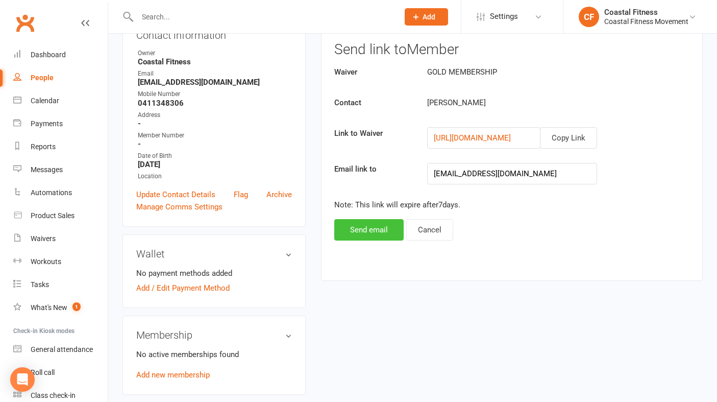
click at [384, 228] on button "Send email" at bounding box center [368, 229] width 69 height 21
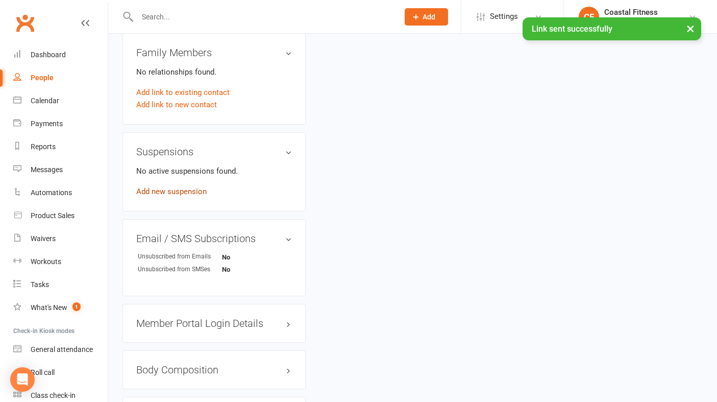
scroll to position [499, 0]
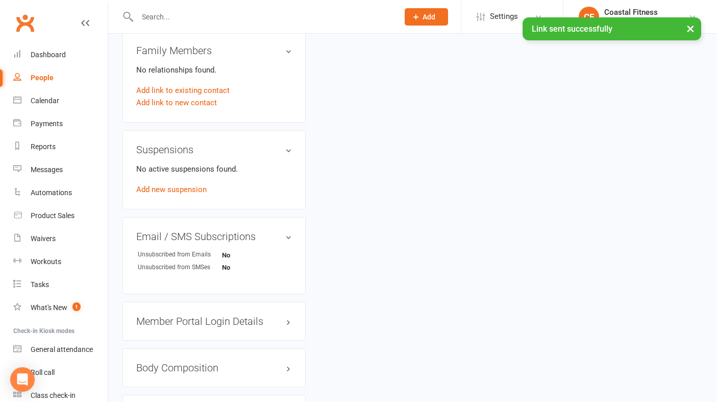
click at [203, 315] on h3 "Member Portal Login Details" at bounding box center [214, 320] width 156 height 11
click at [193, 387] on link "Send Member Details" at bounding box center [172, 385] width 73 height 9
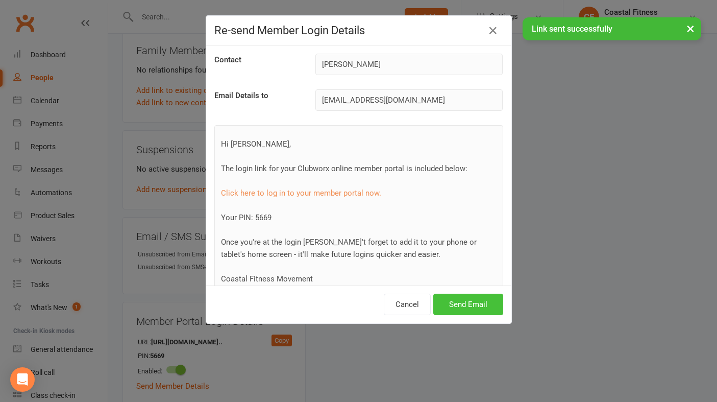
click at [465, 305] on button "Send Email" at bounding box center [468, 303] width 70 height 21
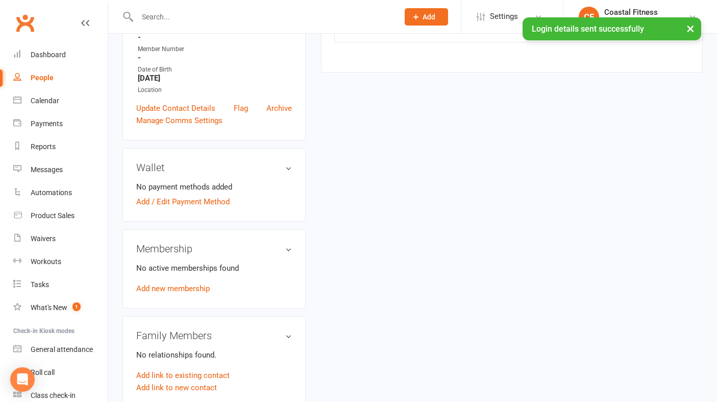
scroll to position [0, 0]
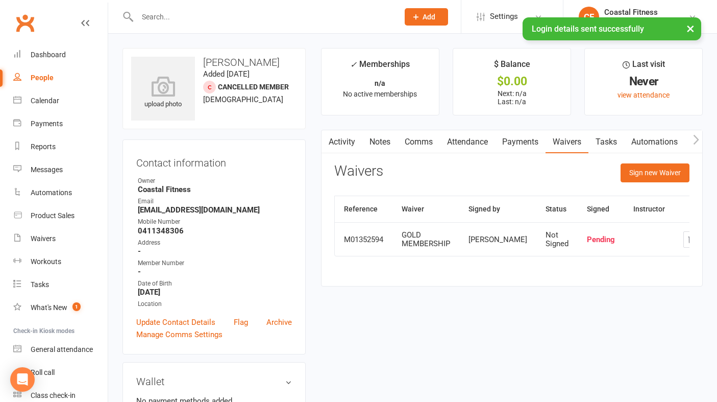
click at [427, 138] on link "Comms" at bounding box center [419, 141] width 42 height 23
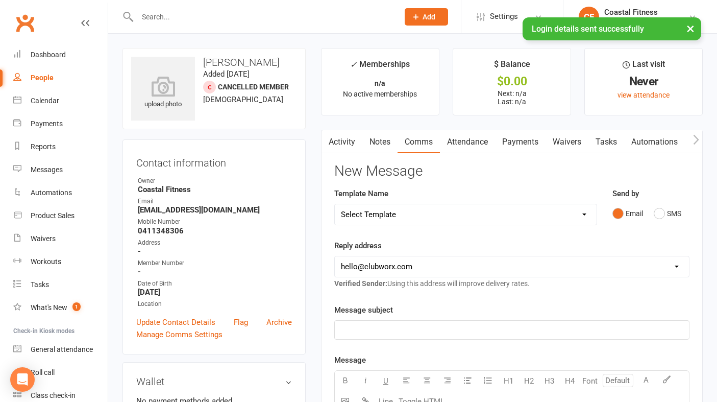
click at [514, 211] on select "Select Template [Email] CFM 7 day trial [SMS] Failure to scan FP [Email] It's t…" at bounding box center [466, 214] width 262 height 20
select select "5"
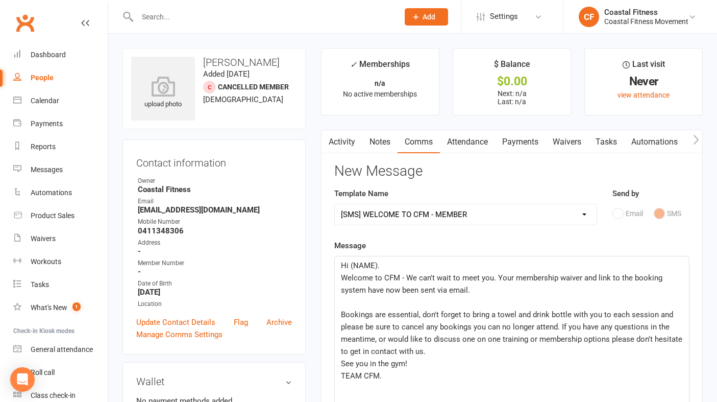
click at [389, 263] on p "Hi (NAME)." at bounding box center [512, 265] width 342 height 12
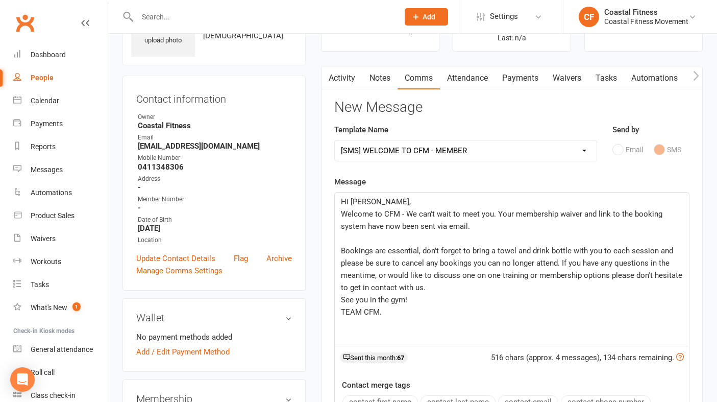
scroll to position [63, 0]
click at [513, 212] on span "Welcome to CFM - We can't wait to meet you. Your membership waiver and link to …" at bounding box center [503, 220] width 324 height 21
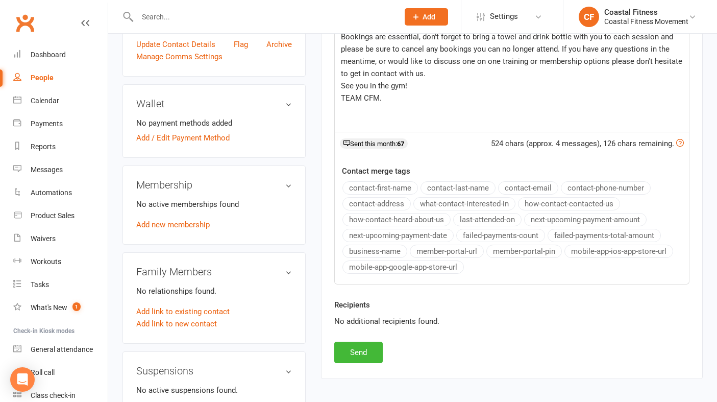
scroll to position [289, 0]
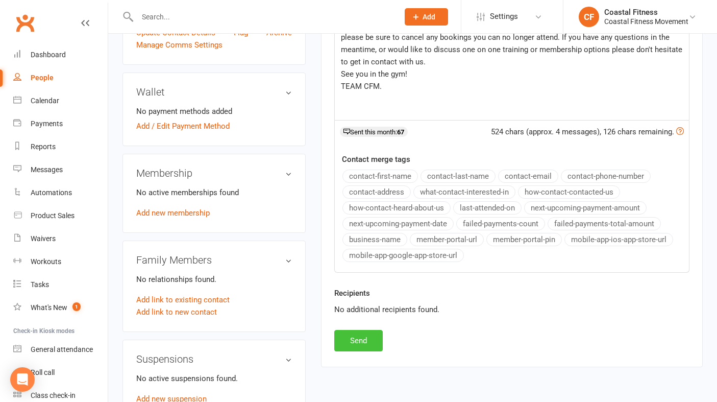
click at [362, 345] on button "Send" at bounding box center [358, 340] width 48 height 21
select select
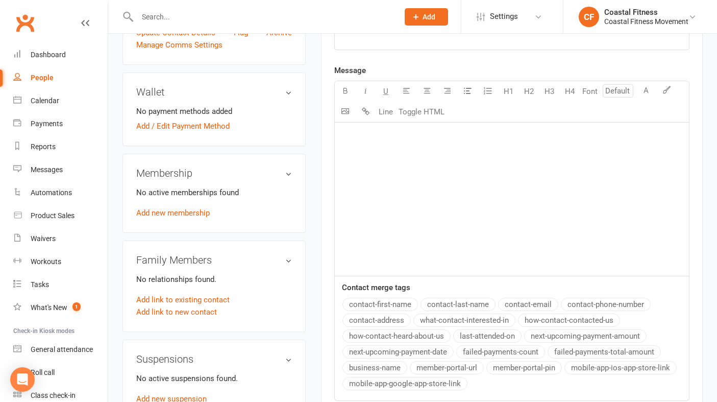
click at [232, 22] on input "text" at bounding box center [262, 17] width 257 height 14
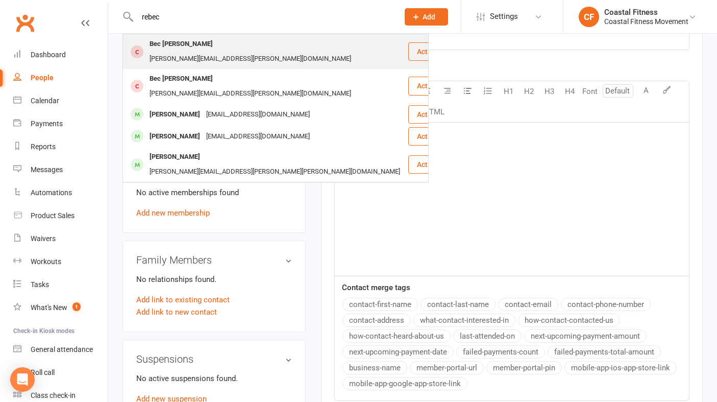
type input "rebec"
click at [408, 44] on button "Actions" at bounding box center [433, 51] width 51 height 18
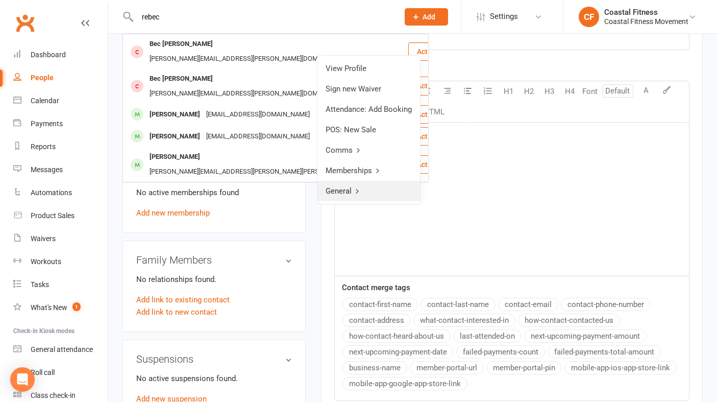
click at [366, 188] on link "General" at bounding box center [368, 191] width 103 height 20
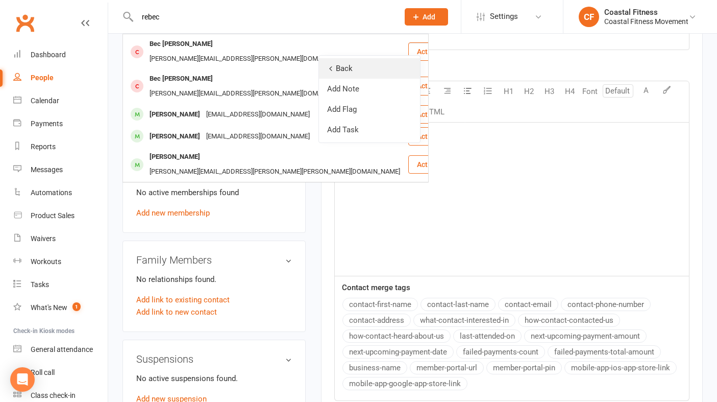
click at [348, 61] on link "Back" at bounding box center [369, 68] width 101 height 20
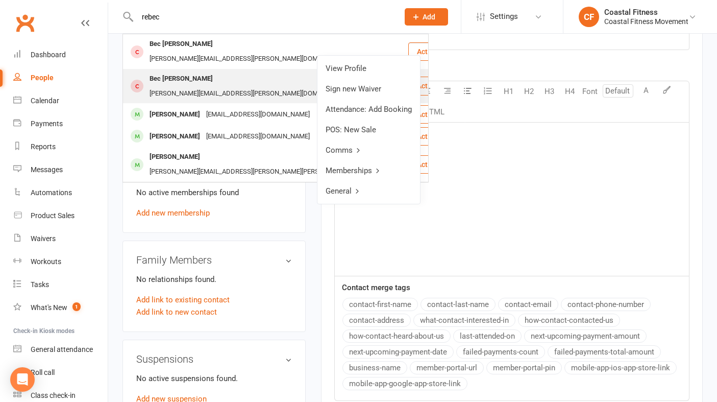
click at [218, 86] on div "[PERSON_NAME][EMAIL_ADDRESS][PERSON_NAME][DOMAIN_NAME]" at bounding box center [250, 93] width 208 height 15
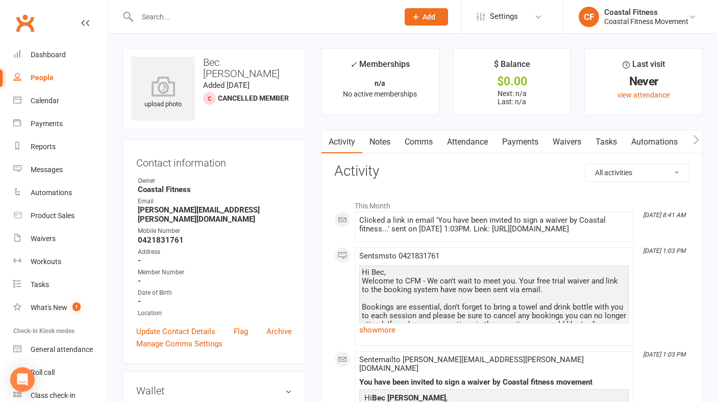
click at [569, 144] on link "Waivers" at bounding box center [567, 141] width 43 height 23
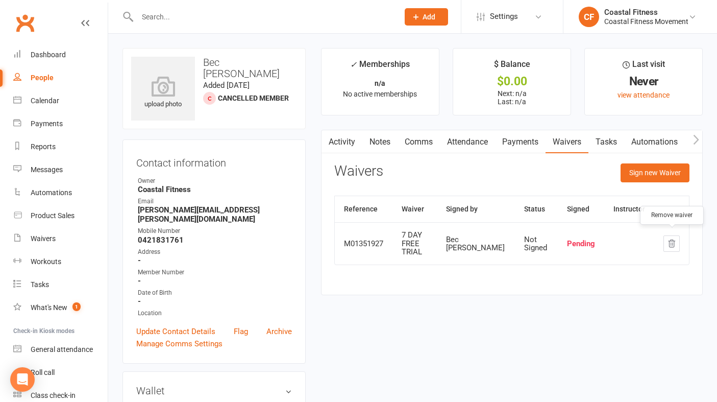
click at [673, 247] on button "button" at bounding box center [672, 243] width 16 height 16
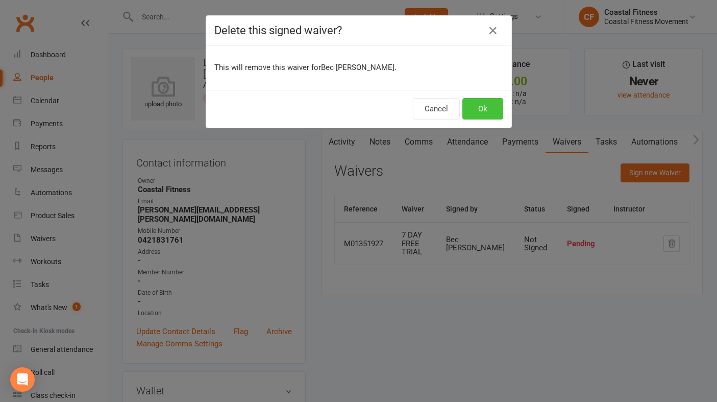
click at [488, 109] on button "Ok" at bounding box center [482, 108] width 41 height 21
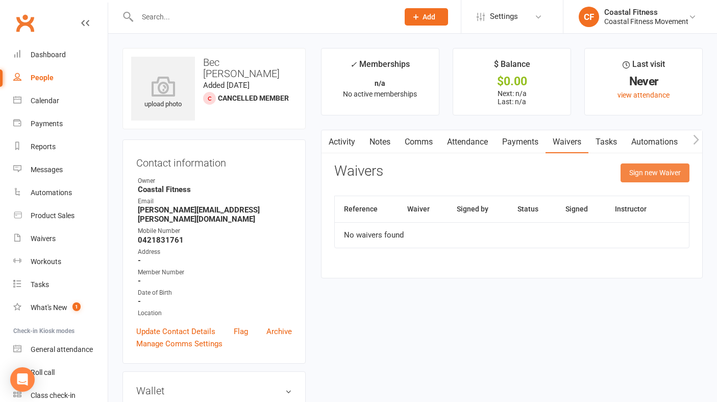
click at [650, 174] on button "Sign new Waiver" at bounding box center [655, 172] width 69 height 18
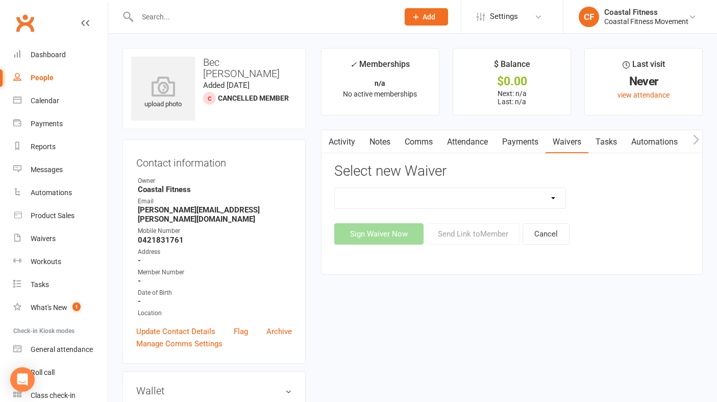
click at [516, 193] on select "5 x SAUNA PASS 7 DAY CASUAL PASS 7 DAY FREE TRIAL BRING A FRIEND FOR FREE BRONZ…" at bounding box center [450, 198] width 231 height 20
select select "3659"
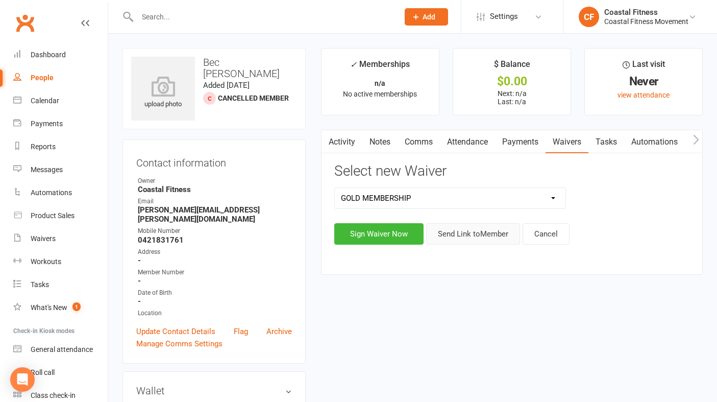
click at [485, 235] on button "Send Link to Member" at bounding box center [473, 233] width 94 height 21
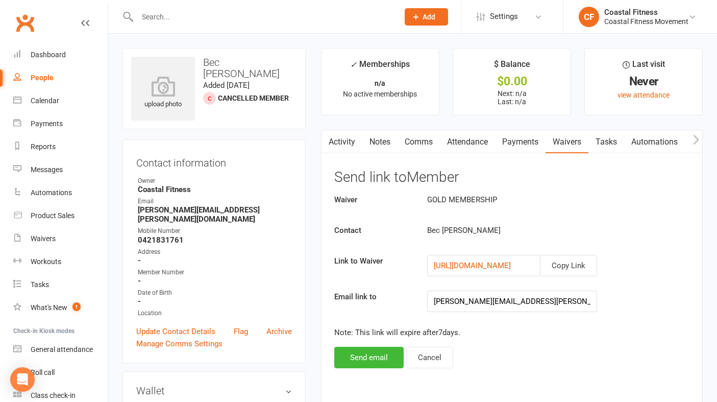
click at [354, 370] on div "Activity Notes Comms Attendance Payments Waivers Tasks Automations Workouts Mob…" at bounding box center [512, 269] width 382 height 279
click at [352, 356] on button "Send email" at bounding box center [368, 357] width 69 height 21
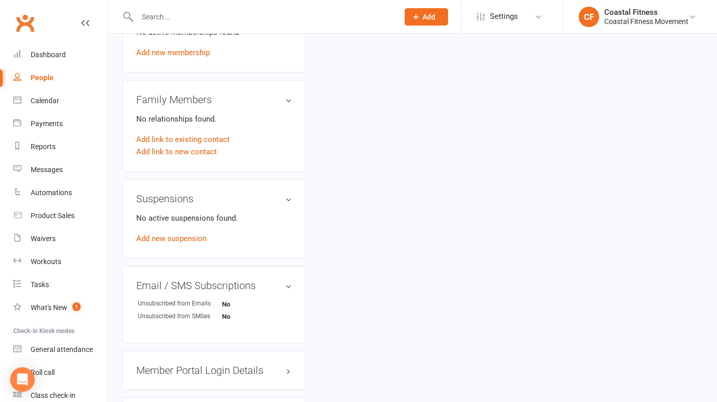
scroll to position [464, 0]
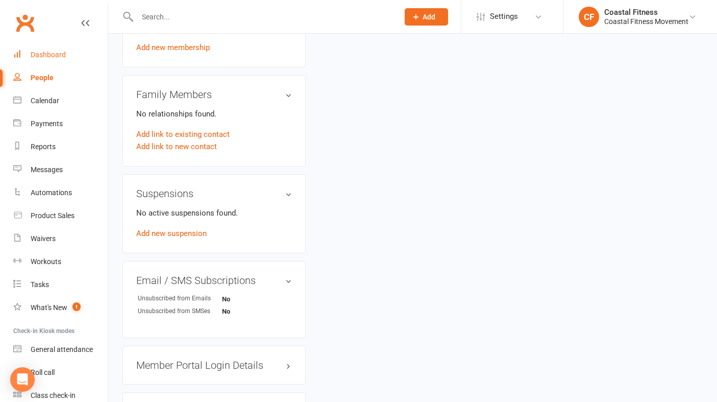
click at [50, 60] on link "Dashboard" at bounding box center [60, 54] width 94 height 23
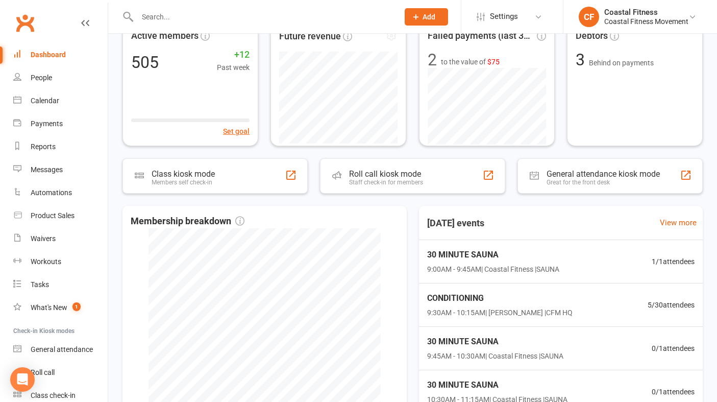
scroll to position [111, 0]
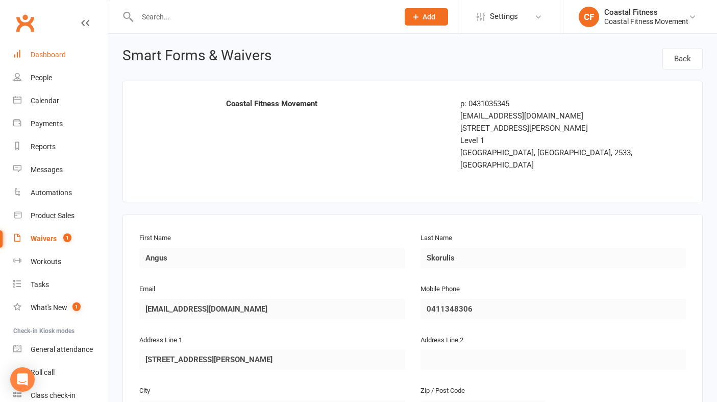
click at [47, 57] on div "Dashboard" at bounding box center [48, 55] width 35 height 8
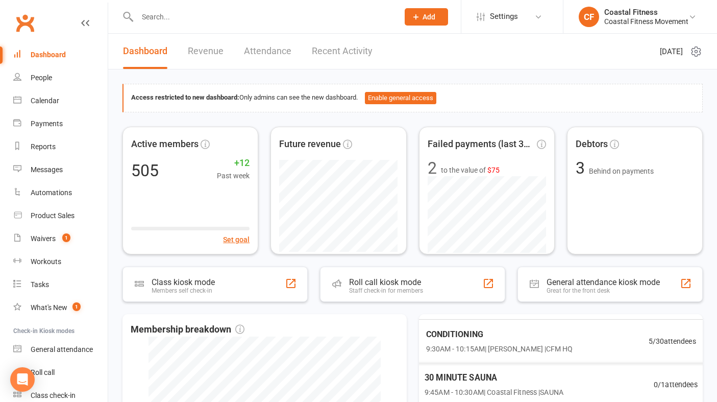
scroll to position [68, 0]
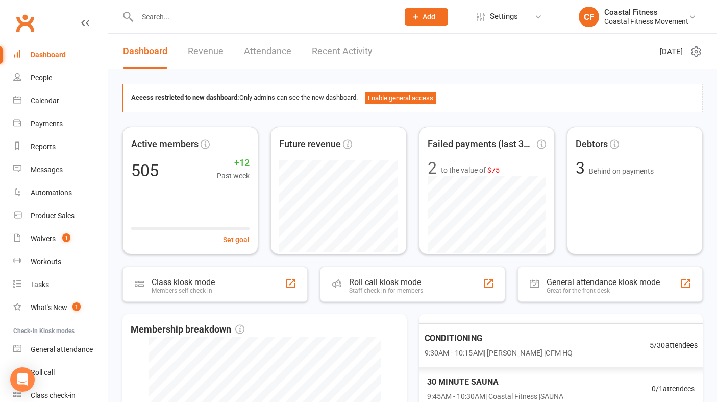
click at [497, 349] on span "9:30AM - 10:15AM | [PERSON_NAME] | CFM HQ" at bounding box center [498, 353] width 149 height 12
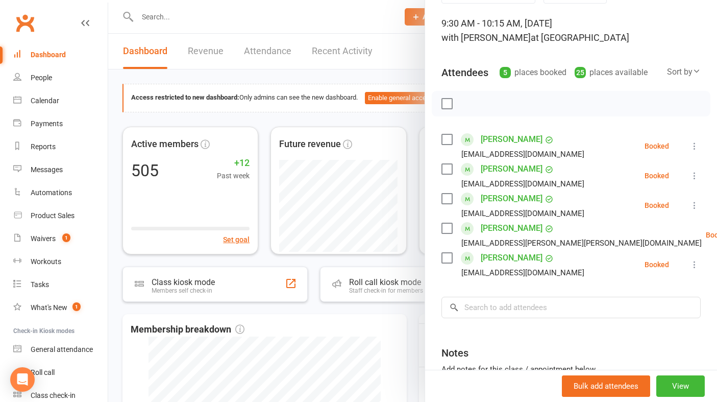
scroll to position [64, 0]
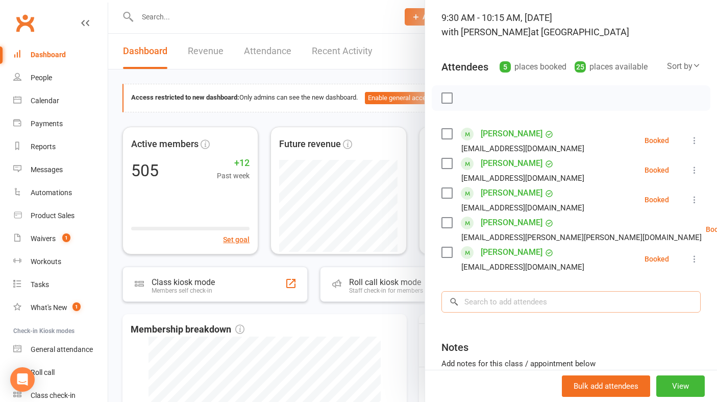
click at [518, 306] on input "search" at bounding box center [570, 301] width 259 height 21
